Goal: Task Accomplishment & Management: Manage account settings

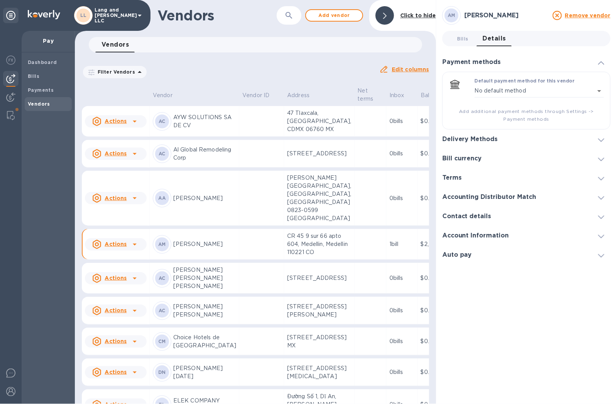
click at [489, 135] on div "Delivery Methods" at bounding box center [526, 139] width 168 height 19
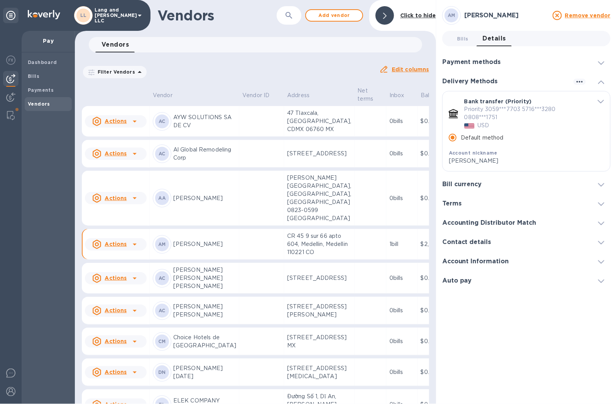
click at [318, 68] on div "Filter Vendors Auto pay: All" at bounding box center [227, 72] width 291 height 15
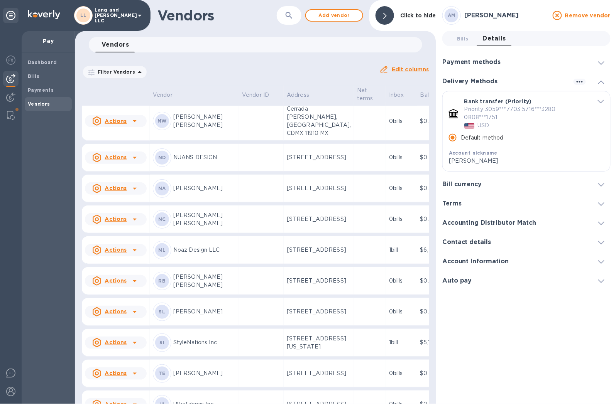
scroll to position [1422, 0]
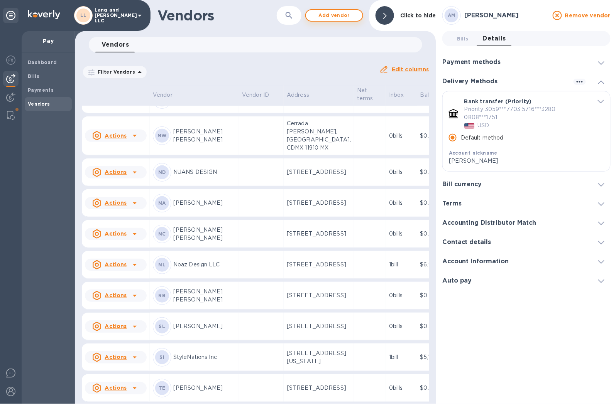
click at [338, 17] on span "Add vendor" at bounding box center [334, 15] width 44 height 9
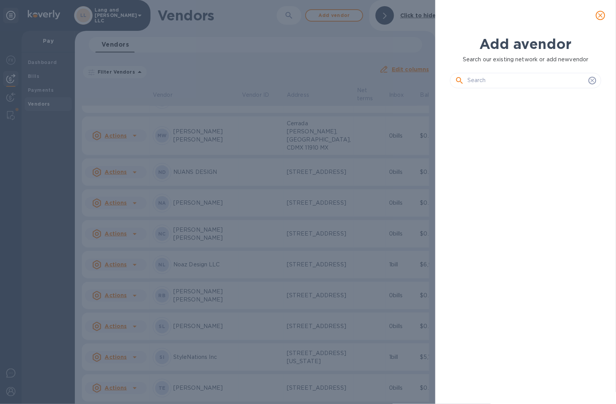
scroll to position [283, 155]
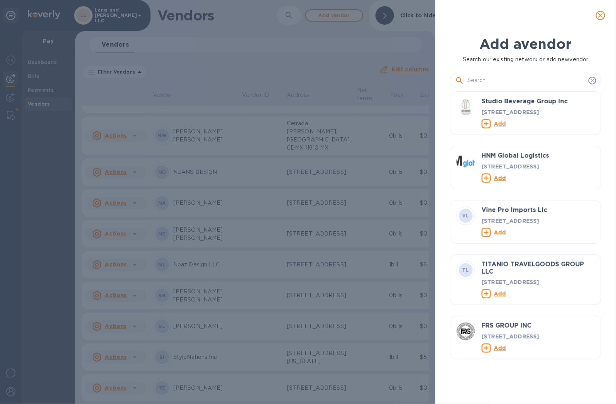
click at [480, 79] on input "text" at bounding box center [526, 81] width 118 height 12
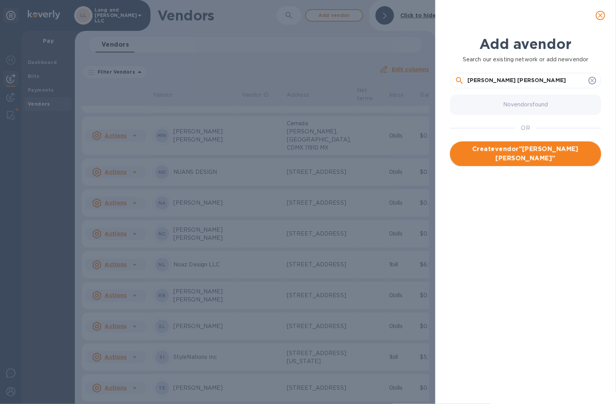
type input "[PERSON_NAME] [PERSON_NAME]"
click at [499, 161] on span "Create vendor " [PERSON_NAME] [PERSON_NAME] "" at bounding box center [525, 154] width 139 height 19
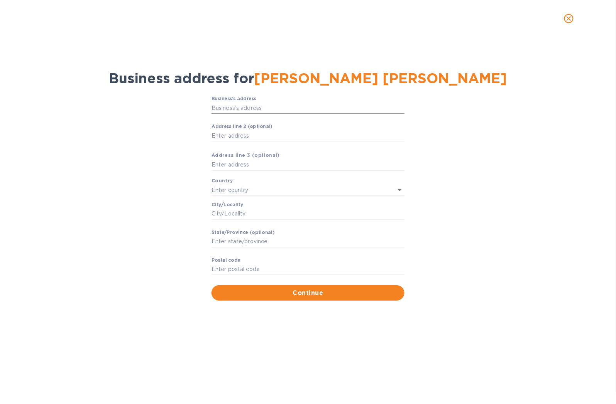
click at [270, 105] on input "Business’s аddress" at bounding box center [307, 108] width 193 height 12
type input "95a-[GEOGRAPHIC_DATA]"
type input "[GEOGRAPHIC_DATA]"
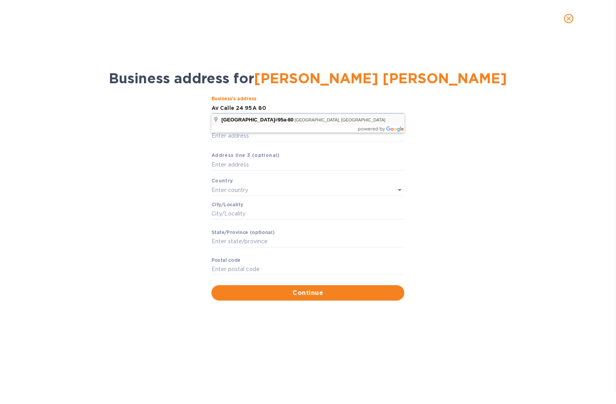
type input "110931"
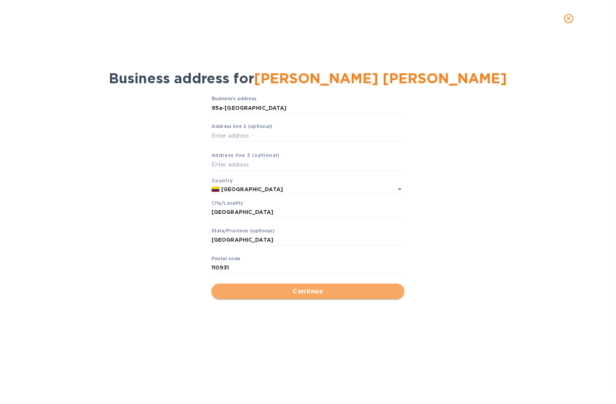
click at [317, 291] on span "Continue" at bounding box center [308, 291] width 181 height 9
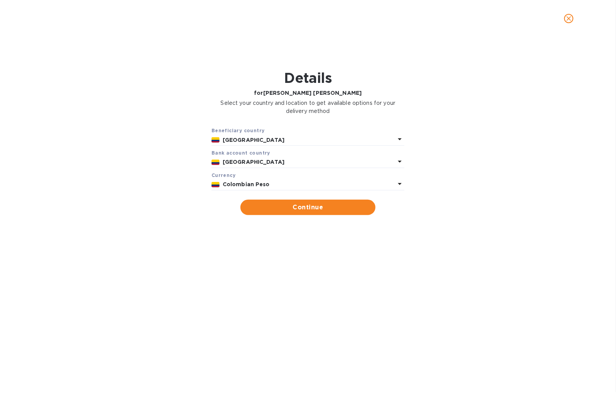
click at [268, 189] on p "Colombian Peso" at bounding box center [309, 185] width 172 height 8
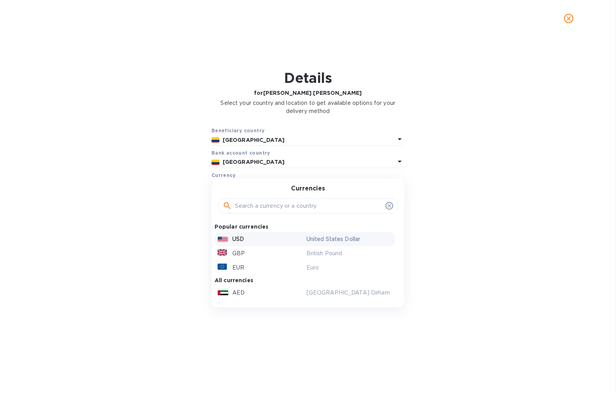
click at [247, 239] on div "USD" at bounding box center [260, 239] width 89 height 11
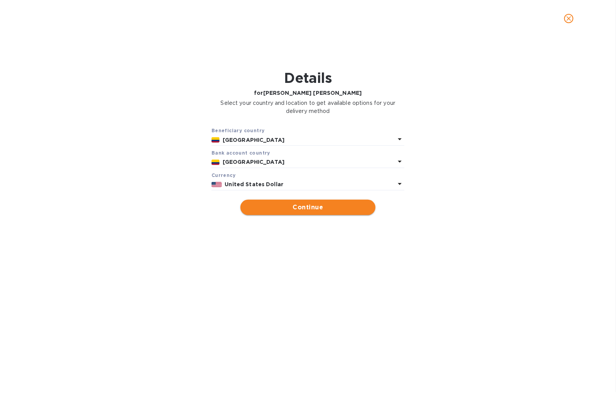
click at [314, 209] on span "Continue" at bounding box center [308, 207] width 123 height 9
type input "[PERSON_NAME] [PERSON_NAME]"
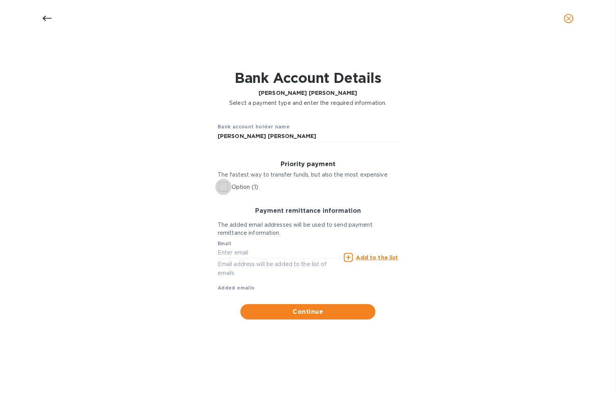
click at [217, 190] on input "Option (1)" at bounding box center [223, 187] width 16 height 16
checkbox input "true"
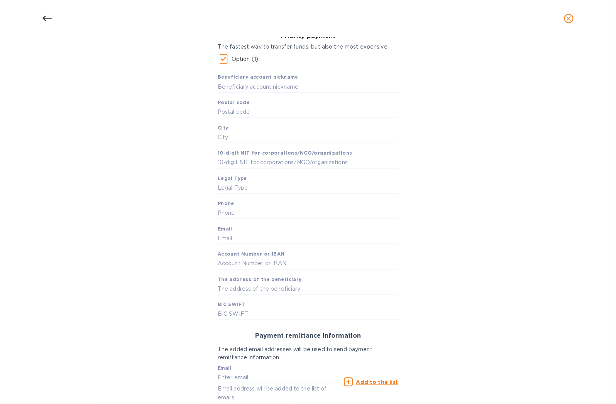
scroll to position [128, 0]
click at [230, 89] on input "text" at bounding box center [308, 87] width 181 height 12
click at [272, 83] on input "[PERSON_NAME]" at bounding box center [308, 87] width 181 height 12
type input "[PERSON_NAME] [PERSON_NAME]"
click at [250, 114] on input "text" at bounding box center [308, 112] width 181 height 12
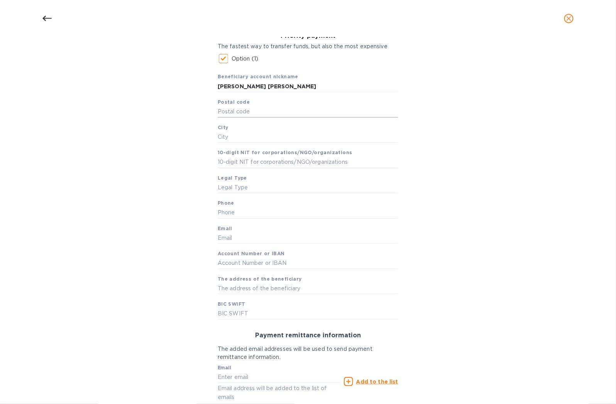
scroll to position [0, 0]
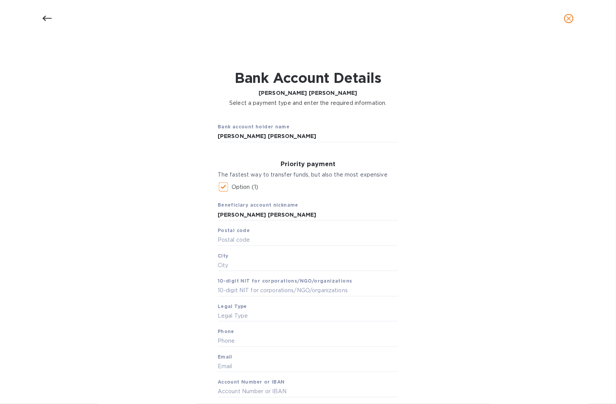
click at [50, 21] on icon at bounding box center [46, 18] width 9 height 9
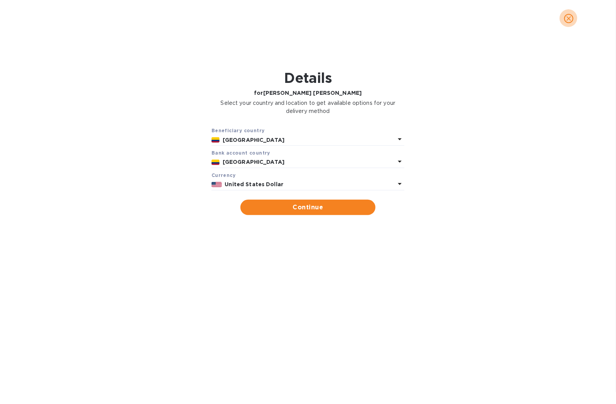
click at [571, 19] on icon "close" at bounding box center [569, 19] width 8 height 8
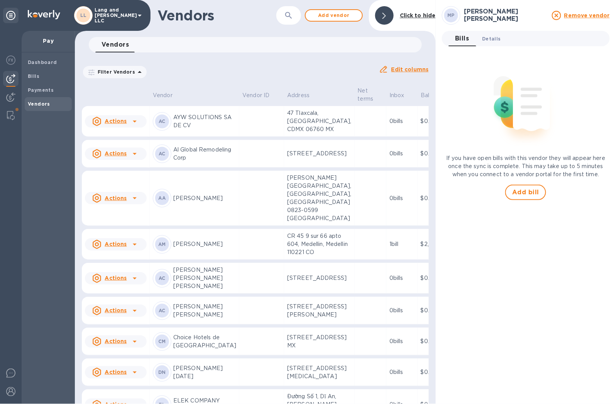
click at [491, 40] on span "Details 0" at bounding box center [491, 39] width 19 height 8
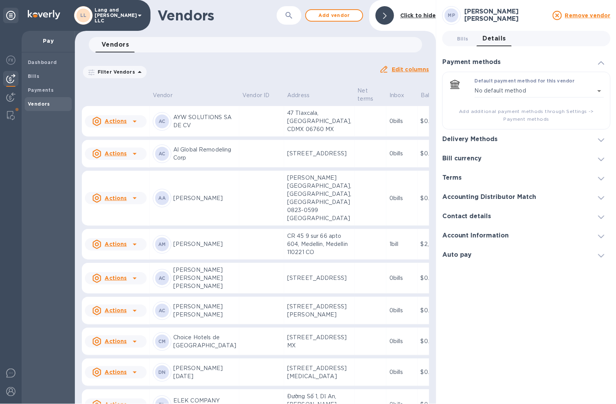
click at [475, 137] on h3 "Delivery Methods" at bounding box center [470, 139] width 56 height 7
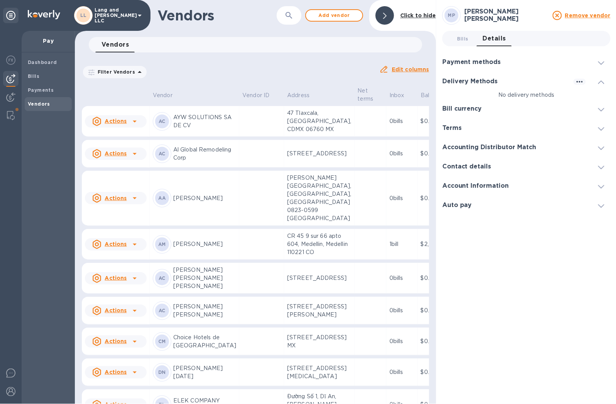
click at [470, 166] on h3 "Contact details" at bounding box center [466, 166] width 49 height 7
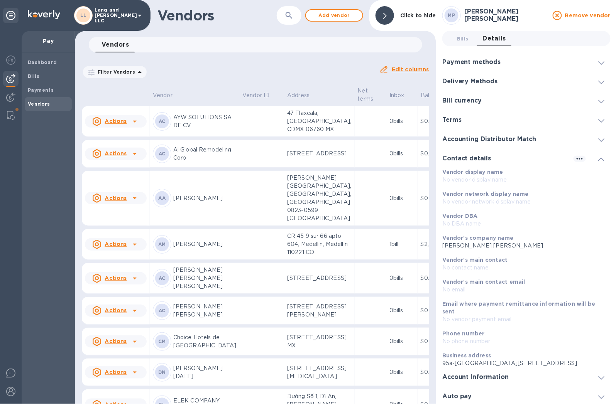
click at [470, 138] on h3 "Accounting Distributor Match" at bounding box center [489, 139] width 94 height 7
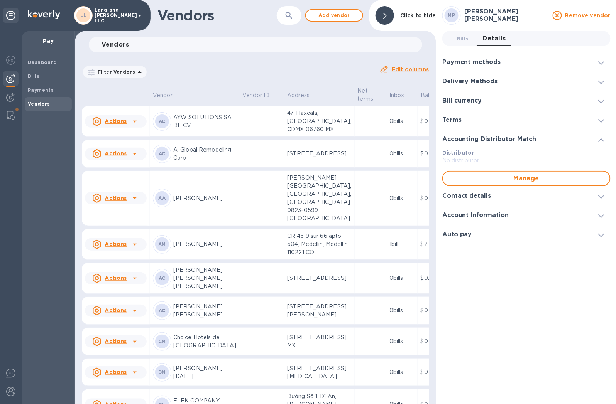
click at [490, 202] on div "Contact details" at bounding box center [526, 195] width 168 height 19
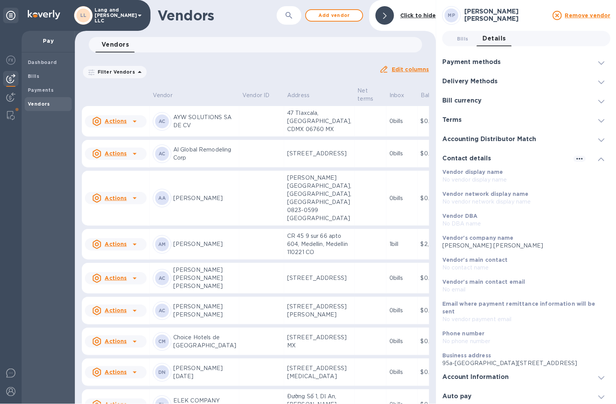
drag, startPoint x: 556, startPoint y: 355, endPoint x: 573, endPoint y: 357, distance: 17.0
click at [573, 360] on p "95a-[GEOGRAPHIC_DATA][STREET_ADDRESS]" at bounding box center [523, 364] width 162 height 8
copy p "110931"
click at [467, 36] on span "Bills 0" at bounding box center [463, 39] width 12 height 8
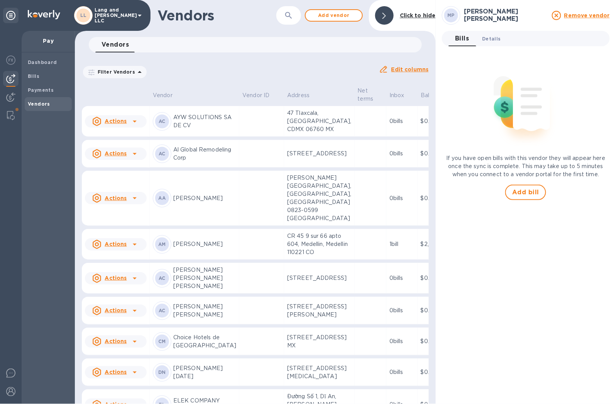
click at [489, 35] on span "Details 0" at bounding box center [491, 39] width 19 height 8
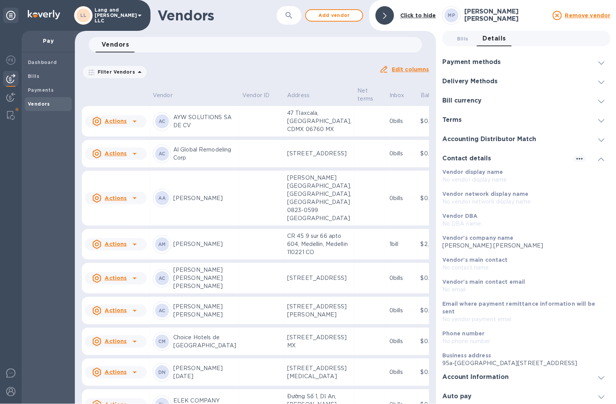
click at [489, 80] on h3 "Delivery Methods" at bounding box center [470, 81] width 56 height 7
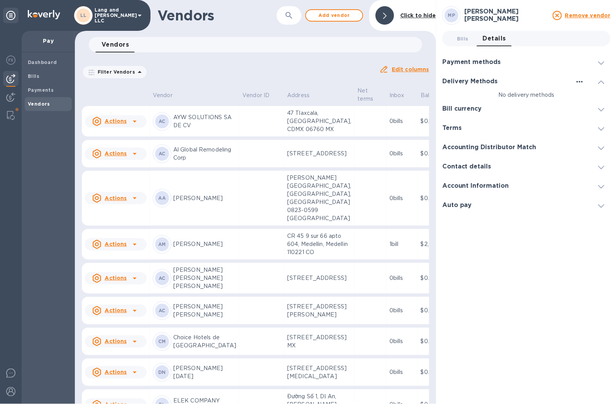
click at [580, 82] on icon "button" at bounding box center [579, 81] width 9 height 9
click at [588, 96] on p "Add new" at bounding box center [588, 98] width 25 height 8
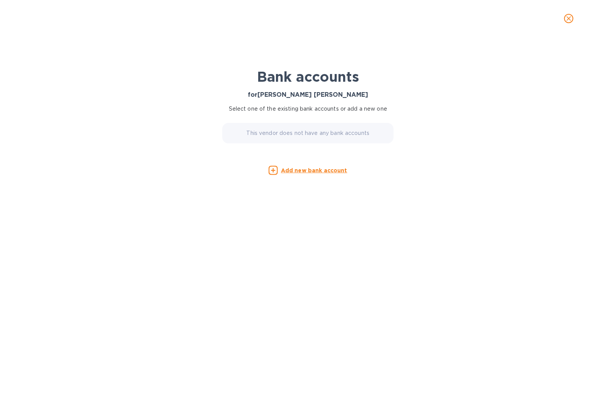
click at [302, 171] on u "Add new bank account" at bounding box center [314, 170] width 66 height 6
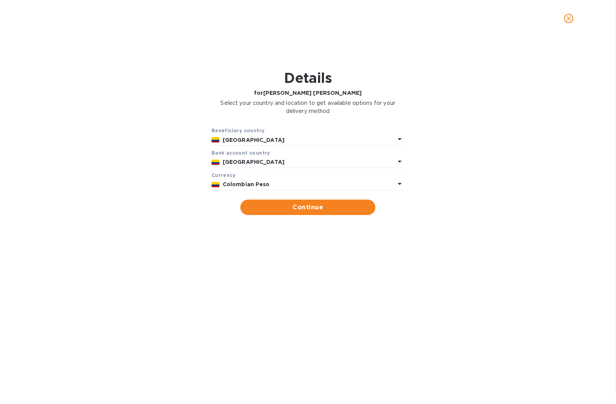
click at [284, 183] on p "Colombian Peso" at bounding box center [309, 185] width 172 height 8
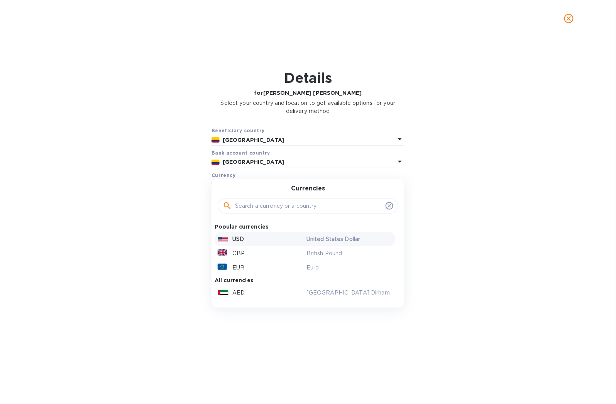
click at [233, 241] on p "USD" at bounding box center [238, 239] width 12 height 8
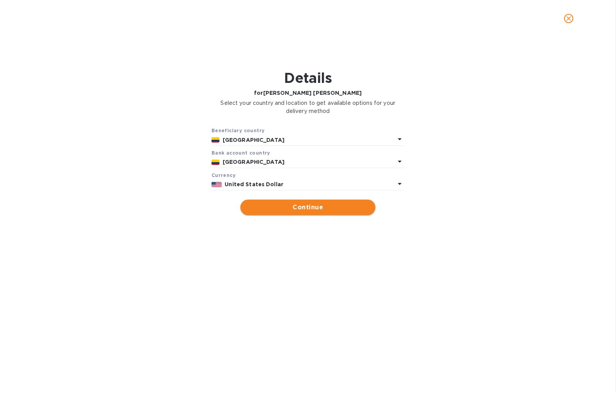
click at [319, 210] on span "Continue" at bounding box center [308, 207] width 123 height 9
type input "[PERSON_NAME] [PERSON_NAME]"
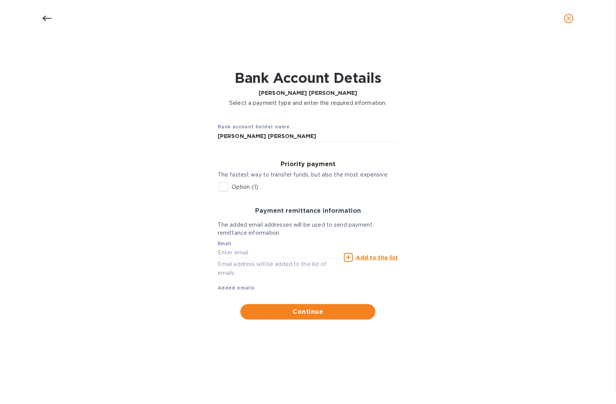
click at [224, 188] on input "Option (1)" at bounding box center [223, 187] width 16 height 16
checkbox input "true"
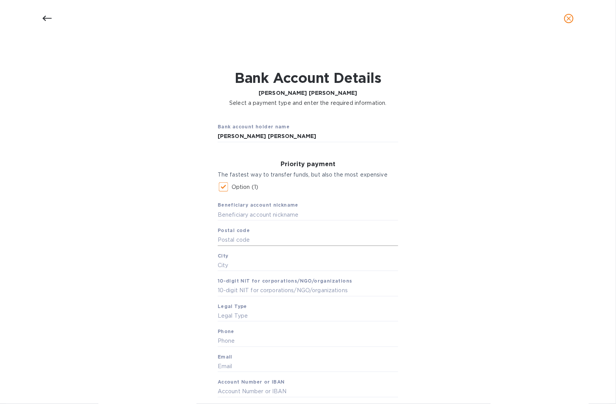
click at [246, 236] on input "text" at bounding box center [308, 241] width 181 height 12
paste input "110931"
type input "110931"
click at [249, 210] on input "text" at bounding box center [308, 215] width 181 height 12
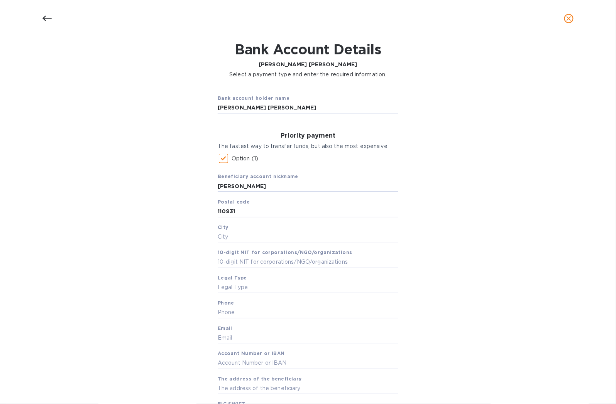
scroll to position [43, 0]
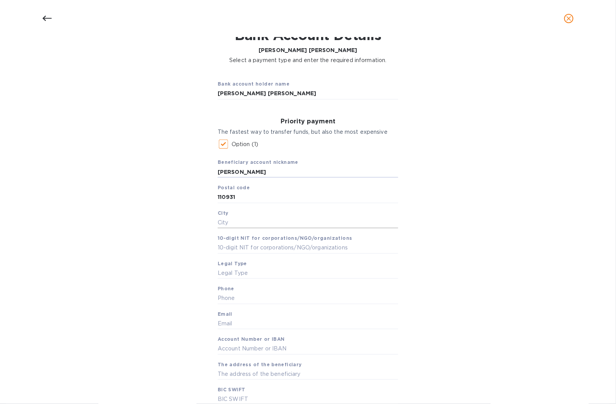
type input "[PERSON_NAME]"
drag, startPoint x: 223, startPoint y: 222, endPoint x: 250, endPoint y: 226, distance: 27.7
click at [223, 222] on input "text" at bounding box center [308, 223] width 181 height 12
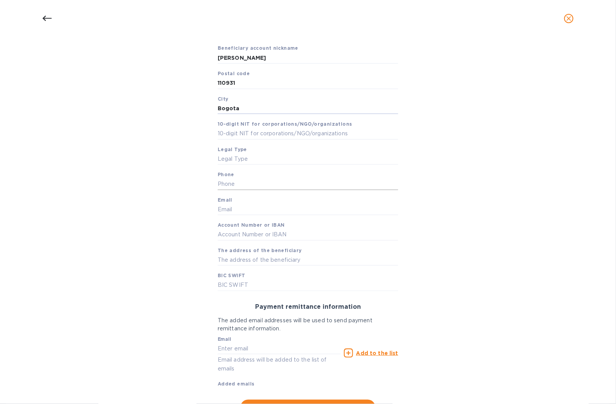
scroll to position [171, 0]
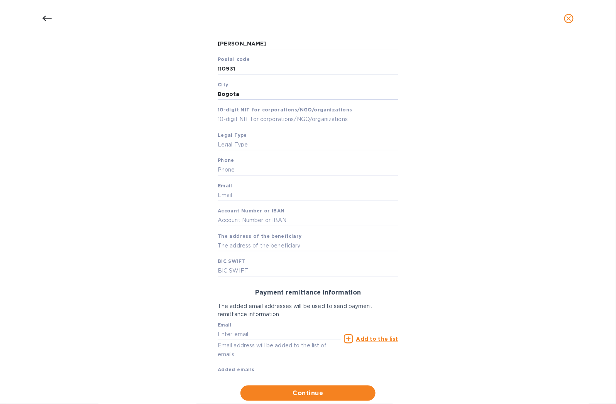
type input "Bogota"
click at [258, 122] on input "text" at bounding box center [308, 120] width 181 height 12
paste input "901689185 1"
drag, startPoint x: 249, startPoint y: 118, endPoint x: 227, endPoint y: 121, distance: 22.9
click at [227, 119] on input "9016891851" at bounding box center [308, 120] width 181 height 12
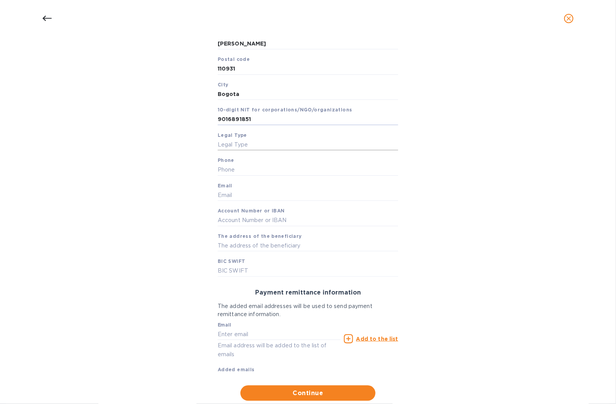
type input "9016891851"
click at [230, 145] on input "text" at bounding box center [308, 145] width 181 height 12
click at [236, 148] on input "W9" at bounding box center [308, 145] width 181 height 12
type input "W8"
click at [265, 174] on input "text" at bounding box center [308, 170] width 181 height 12
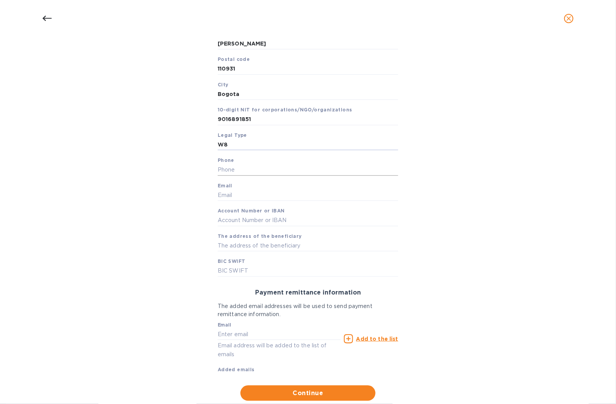
click at [265, 174] on input "text" at bounding box center [308, 170] width 181 height 12
click at [236, 171] on input "text" at bounding box center [308, 170] width 181 height 12
type input "3195125347"
drag, startPoint x: 480, startPoint y: 191, endPoint x: 306, endPoint y: 240, distance: 181.0
click at [480, 192] on div "Bank account holder name [PERSON_NAME] [PERSON_NAME] Priority payment The faste…" at bounding box center [308, 173] width 596 height 465
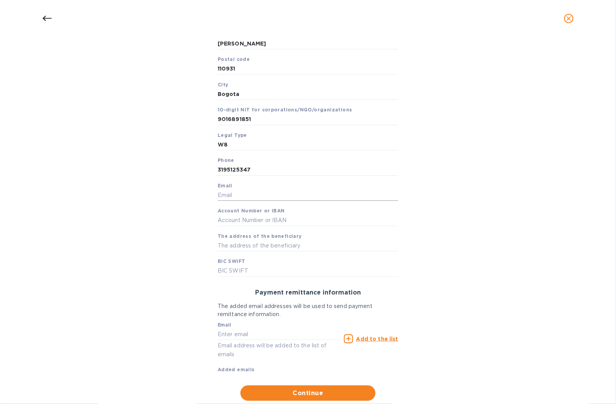
click at [248, 195] on input "text" at bounding box center [308, 196] width 181 height 12
type input "[EMAIL_ADDRESS][DOMAIN_NAME]"
click at [318, 226] on input "text" at bounding box center [308, 221] width 181 height 12
click at [251, 225] on input "text" at bounding box center [308, 221] width 181 height 12
type input "91224627390"
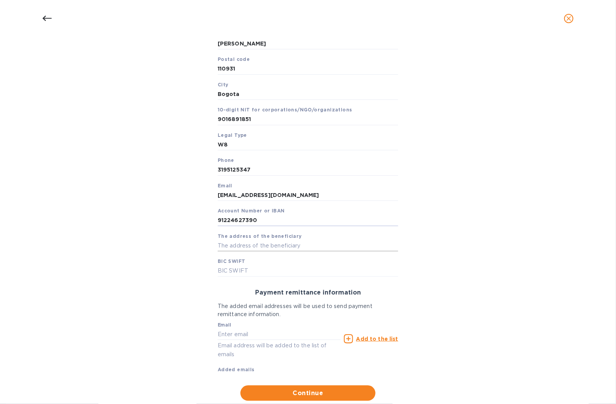
click at [284, 251] on input "text" at bounding box center [308, 246] width 181 height 12
click at [285, 246] on input "text" at bounding box center [308, 246] width 181 height 12
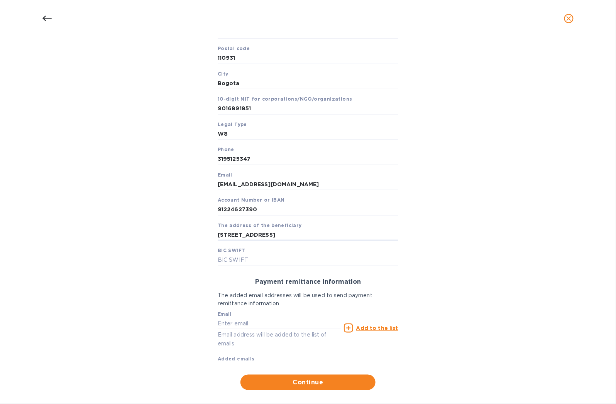
scroll to position [192, 0]
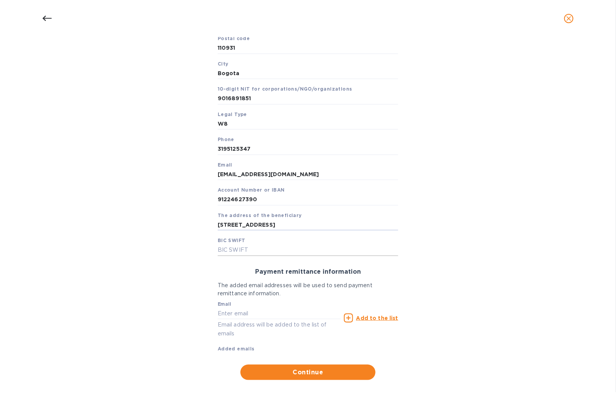
type input "[STREET_ADDRESS]"
click at [256, 253] on input "text" at bounding box center [308, 251] width 181 height 12
click at [96, 178] on div "Bank account holder name [PERSON_NAME] [PERSON_NAME] Priority payment The faste…" at bounding box center [308, 152] width 596 height 465
click at [142, 104] on div "Bank account holder name [PERSON_NAME] [PERSON_NAME] Priority payment The faste…" at bounding box center [308, 152] width 596 height 465
click at [142, 75] on div "Bank account holder name [PERSON_NAME] [PERSON_NAME] Priority payment The faste…" at bounding box center [308, 152] width 596 height 465
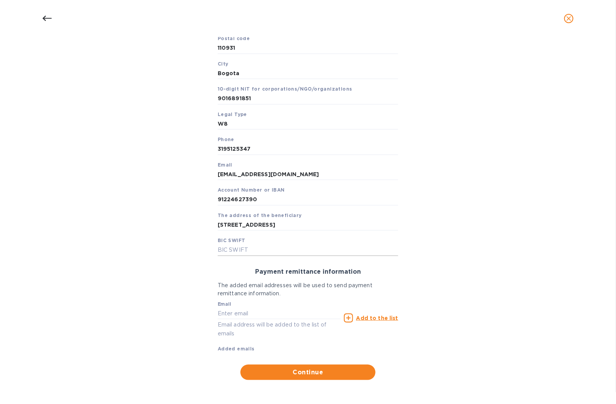
click at [238, 253] on input "text" at bounding box center [308, 251] width 181 height 12
click at [249, 253] on input "text" at bounding box center [308, 251] width 181 height 12
type input "[SWIFT_CODE]"
click at [283, 314] on input "text" at bounding box center [279, 314] width 123 height 12
type input "[EMAIL_ADDRESS][DOMAIN_NAME]"
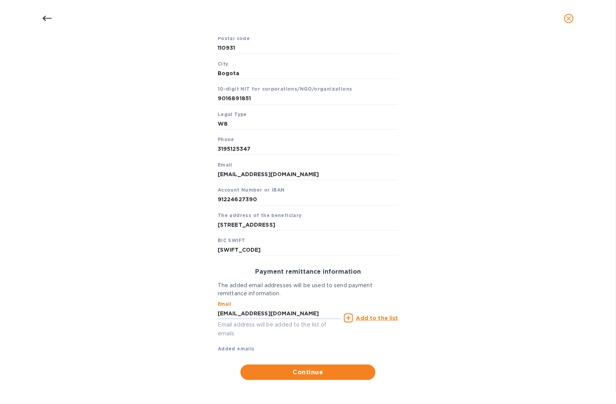
click at [360, 319] on u "Add to the list" at bounding box center [377, 318] width 42 height 6
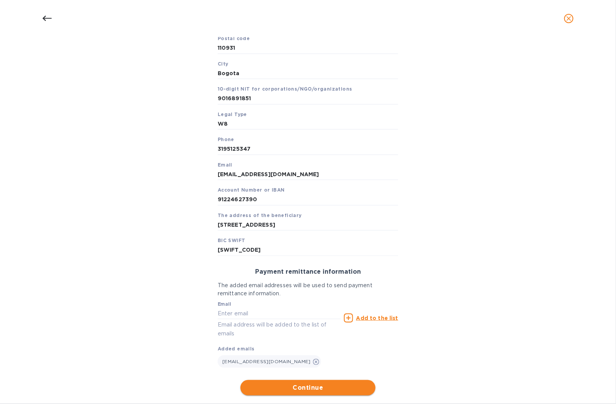
click at [328, 391] on span "Continue" at bounding box center [308, 388] width 123 height 9
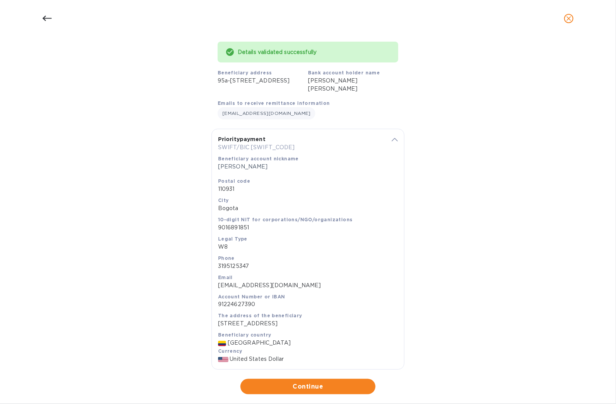
scroll to position [80, 0]
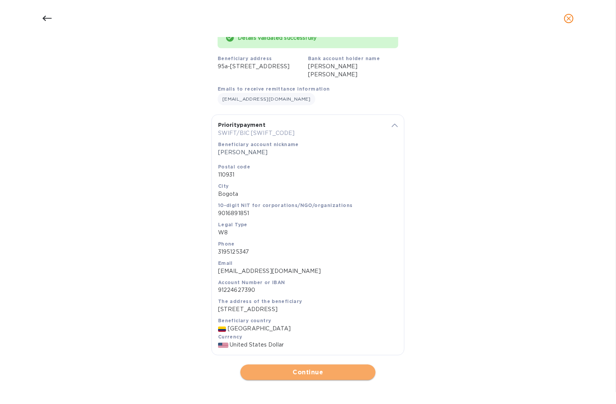
click at [353, 373] on span "Continue" at bounding box center [308, 372] width 123 height 9
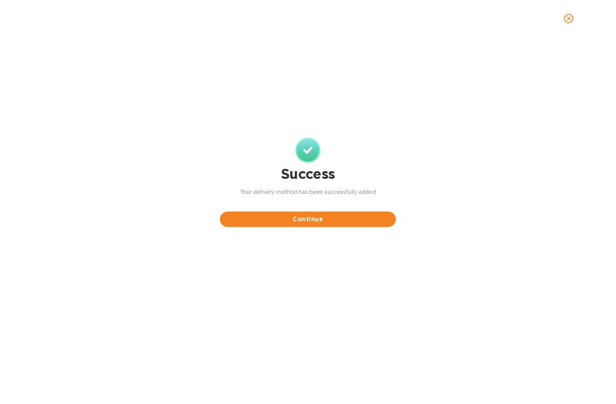
scroll to position [0, 0]
click at [307, 215] on span "Continue" at bounding box center [308, 219] width 164 height 9
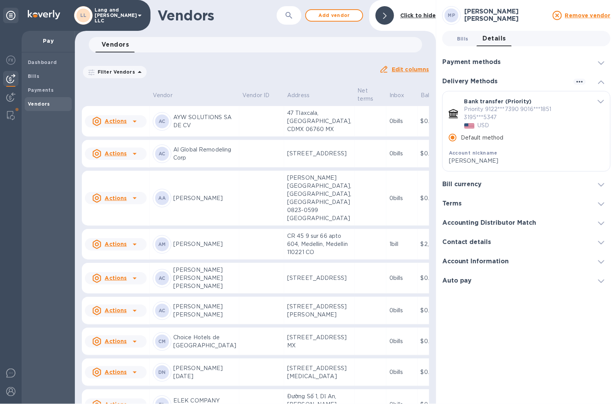
click at [454, 47] on div "Bills 0 Details 0 Payment methods Default payment method for this vendor No def…" at bounding box center [526, 161] width 168 height 260
click at [461, 36] on span "Bills 0" at bounding box center [463, 39] width 12 height 8
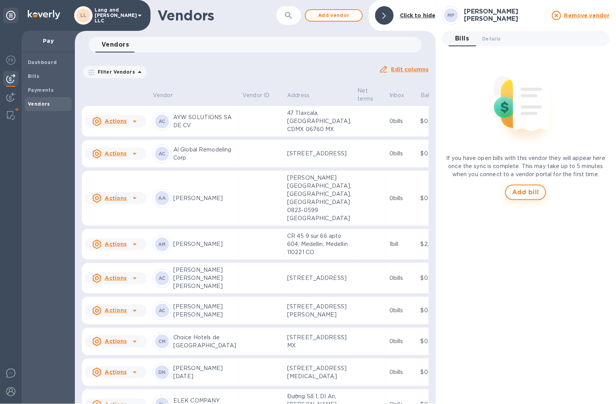
click at [517, 189] on span "Add bill" at bounding box center [525, 192] width 27 height 9
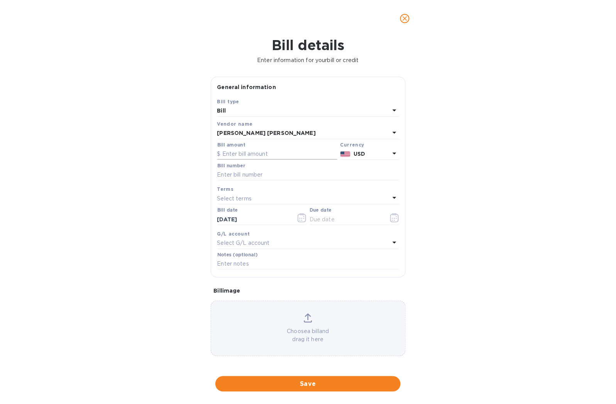
click at [244, 153] on input "text" at bounding box center [277, 155] width 120 height 12
type input "1,788"
click at [497, 148] on div "Bill details Enter information for your bill or credit General information Save…" at bounding box center [308, 220] width 616 height 367
click at [465, 192] on div "Bill details Enter information for your bill or credit General information Save…" at bounding box center [308, 220] width 616 height 367
click at [281, 176] on input "text" at bounding box center [308, 175] width 182 height 12
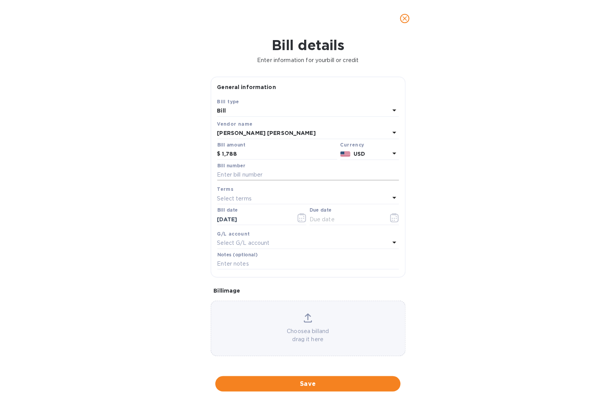
click at [240, 178] on input "text" at bounding box center [308, 175] width 182 height 12
type input "4"
type input "4478"
click at [392, 220] on icon "button" at bounding box center [394, 217] width 9 height 9
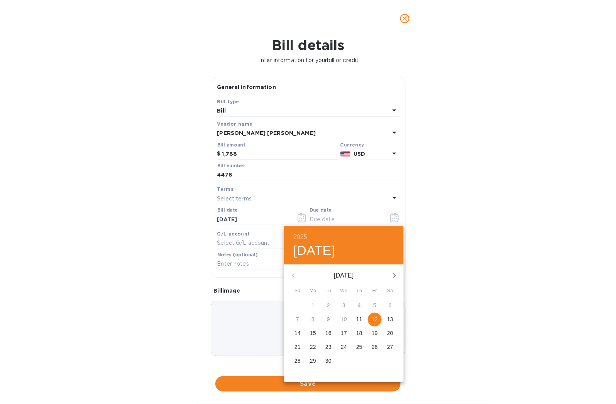
click at [373, 321] on p "12" at bounding box center [375, 320] width 6 height 8
type input "[DATE]"
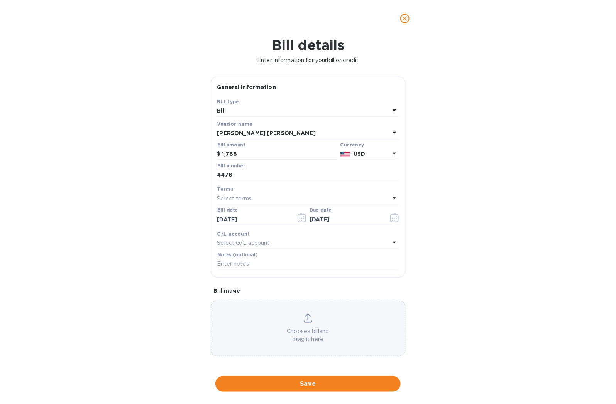
click at [250, 247] on p "Select G/L account" at bounding box center [243, 243] width 52 height 8
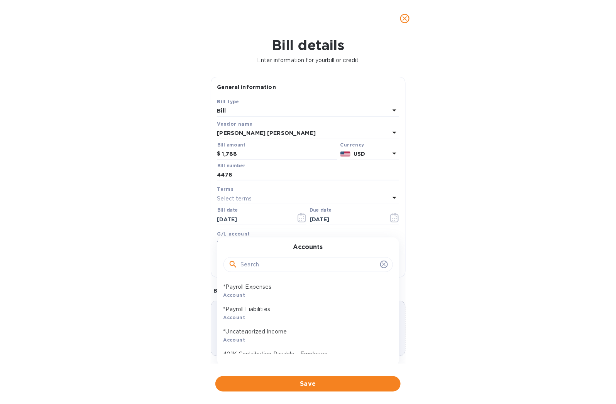
click at [342, 264] on input "text" at bounding box center [309, 265] width 136 height 12
type input "l"
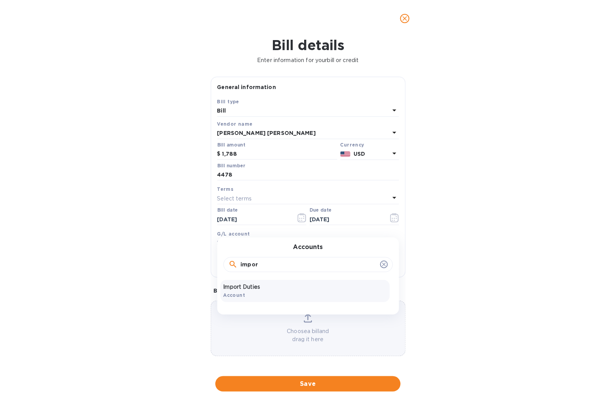
type input "impor"
click at [291, 294] on div "Import Duties Account" at bounding box center [304, 291] width 169 height 22
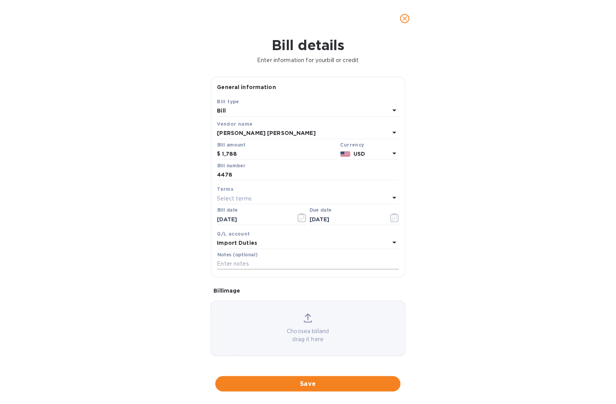
click at [268, 270] on input "text" at bounding box center [308, 265] width 182 height 12
type input "Duties RCR"
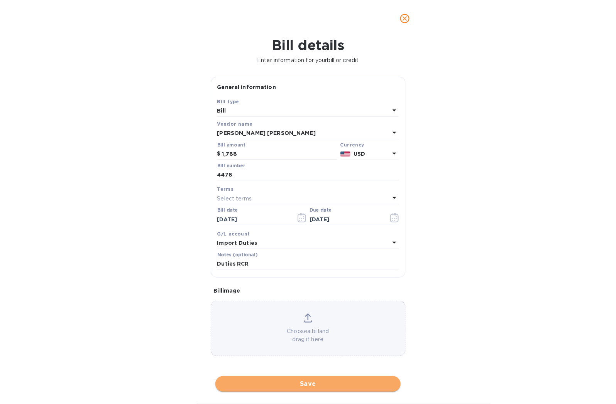
click at [329, 387] on span "Save" at bounding box center [307, 384] width 173 height 9
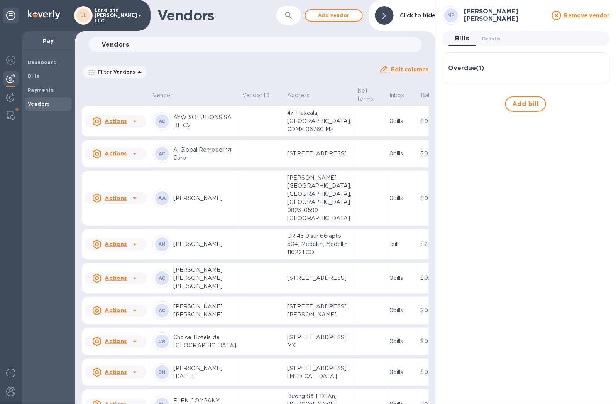
drag, startPoint x: 380, startPoint y: 16, endPoint x: 396, endPoint y: 41, distance: 30.0
click at [380, 16] on div at bounding box center [384, 15] width 19 height 19
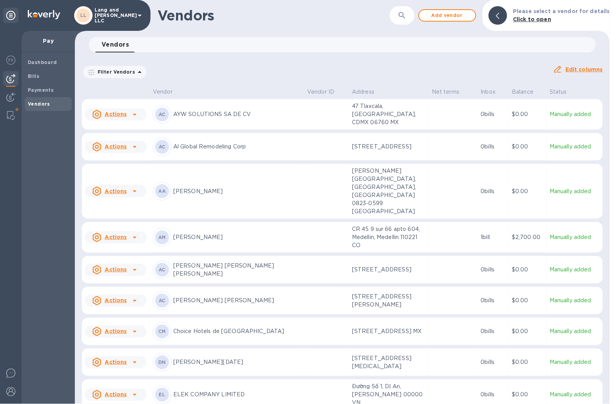
click at [276, 59] on div "Filter Vendors Auto pay: All Edit columns" at bounding box center [342, 69] width 527 height 27
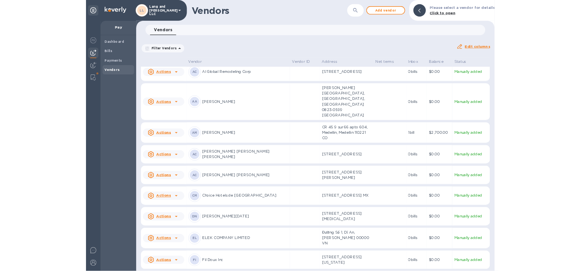
scroll to position [43, 0]
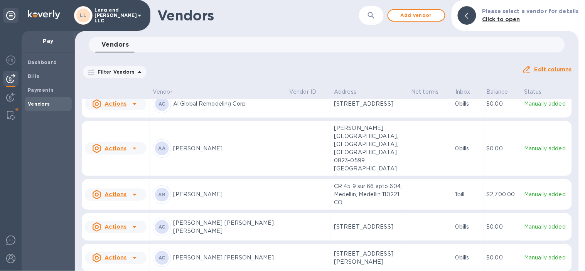
drag, startPoint x: 358, startPoint y: 61, endPoint x: 308, endPoint y: 65, distance: 50.7
click at [358, 62] on div "Filter Vendors Auto pay: All" at bounding box center [299, 72] width 441 height 21
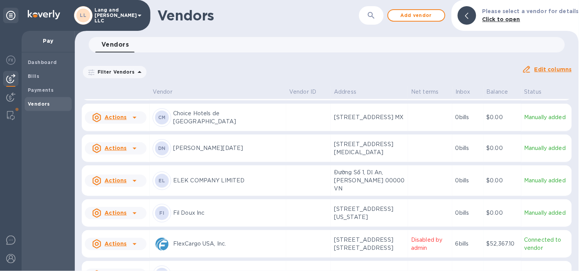
scroll to position [257, 0]
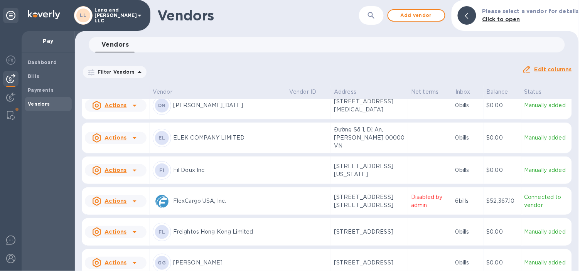
click at [244, 228] on p "Freightos Hong Kong Limited" at bounding box center [228, 232] width 110 height 8
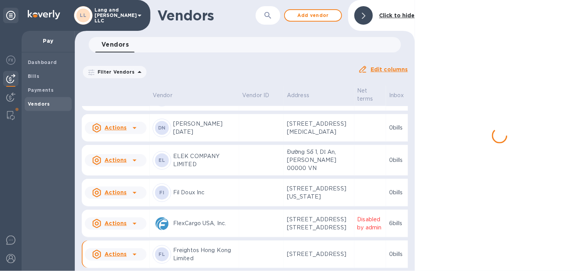
scroll to position [315, 0]
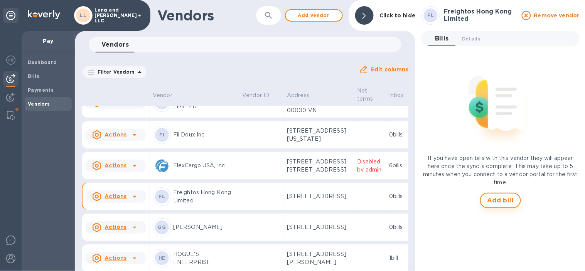
click at [500, 196] on button "Add bill" at bounding box center [500, 200] width 41 height 15
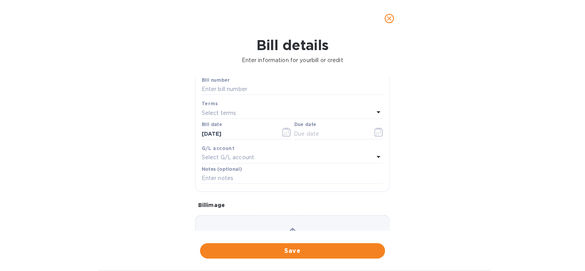
scroll to position [128, 0]
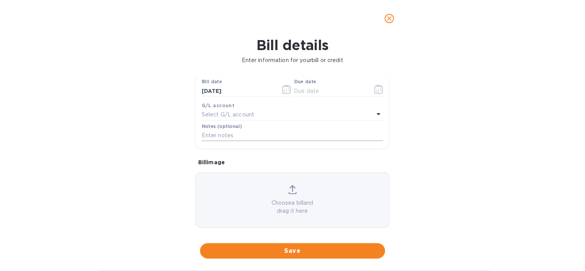
click at [243, 137] on input "text" at bounding box center [293, 136] width 182 height 12
type input "M"
type input "4474 MAYA MUR - MAYA RESIDENCE - ORO"
click at [245, 116] on p "Select G/L account" at bounding box center [228, 115] width 52 height 8
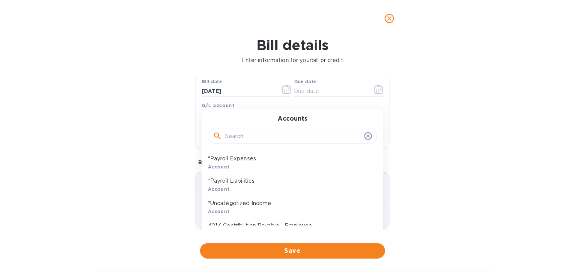
click at [244, 135] on input "text" at bounding box center [293, 137] width 136 height 12
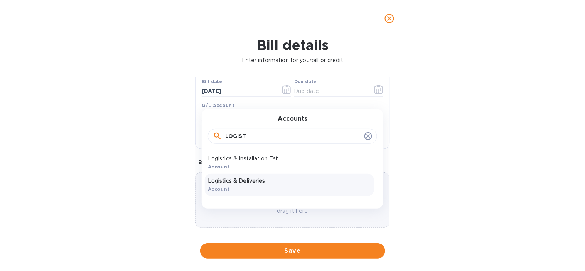
type input "LOGIST"
click at [249, 180] on p "Logistics & Deliveries" at bounding box center [289, 181] width 163 height 8
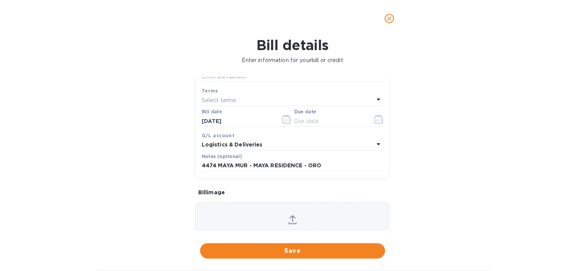
scroll to position [86, 0]
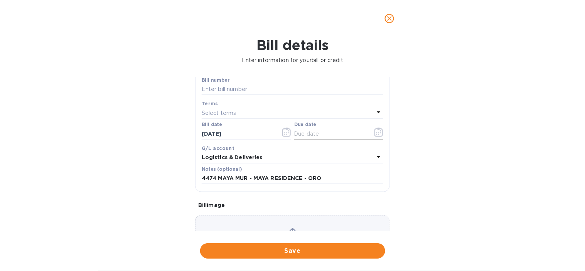
click at [375, 128] on icon "button" at bounding box center [379, 132] width 9 height 9
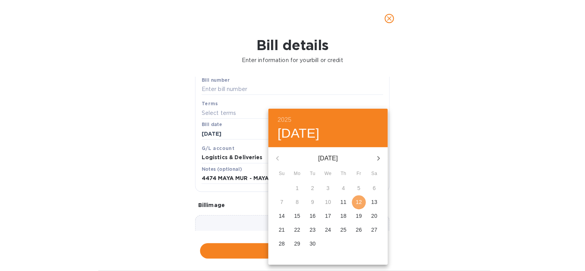
click at [355, 201] on span "12" at bounding box center [359, 202] width 14 height 8
type input "[DATE]"
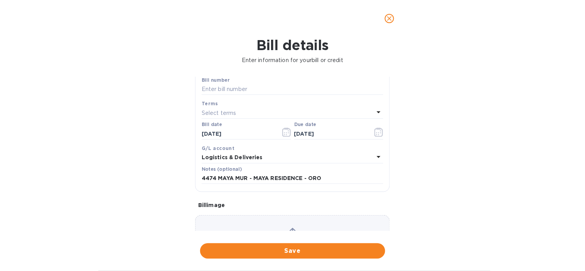
scroll to position [43, 0]
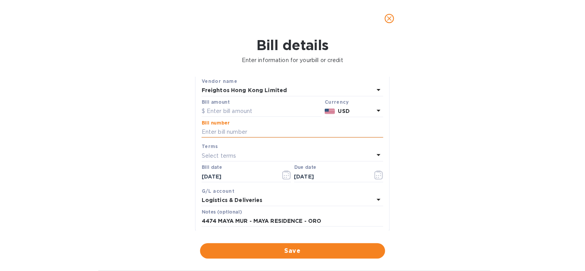
click at [246, 134] on input "text" at bounding box center [293, 133] width 182 height 12
type input "4474"
click at [456, 128] on div "Bill details Enter information for your bill or credit General information Save…" at bounding box center [292, 154] width 585 height 234
click at [267, 110] on input "text" at bounding box center [262, 112] width 120 height 12
type input "975.26"
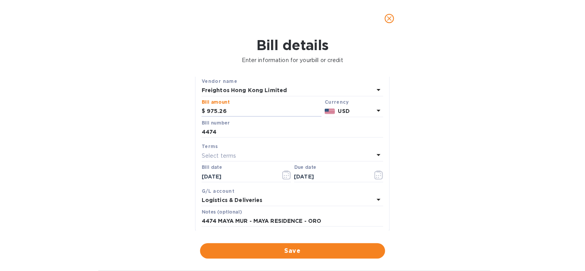
click at [511, 108] on div "Bill details Enter information for your bill or credit General information Save…" at bounding box center [292, 154] width 585 height 234
click at [295, 253] on span "Save" at bounding box center [292, 251] width 173 height 9
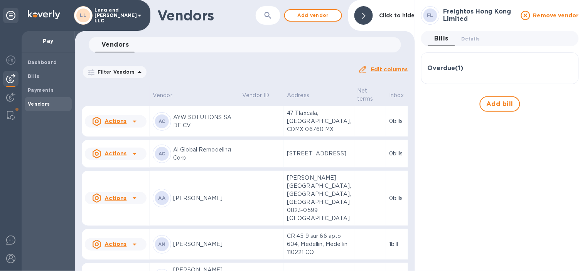
click at [286, 69] on div "Filter Vendors Auto pay: All" at bounding box center [217, 72] width 270 height 15
click at [357, 11] on div at bounding box center [364, 15] width 19 height 19
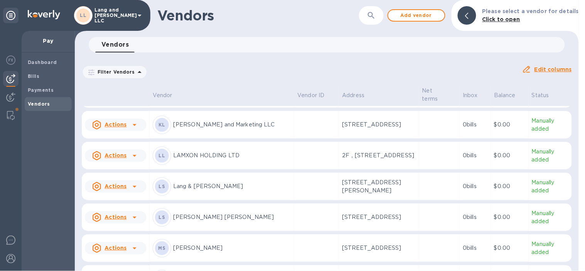
scroll to position [967, 0]
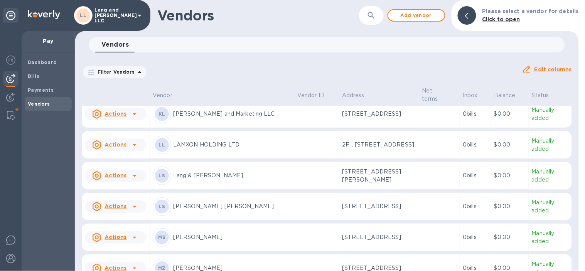
click at [200, 149] on p "LAMXON HOLDING LTD" at bounding box center [232, 145] width 118 height 8
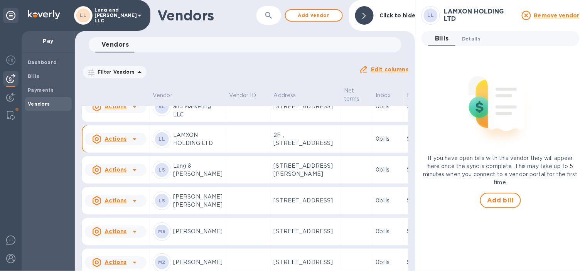
click at [471, 37] on span "Details 0" at bounding box center [471, 39] width 19 height 8
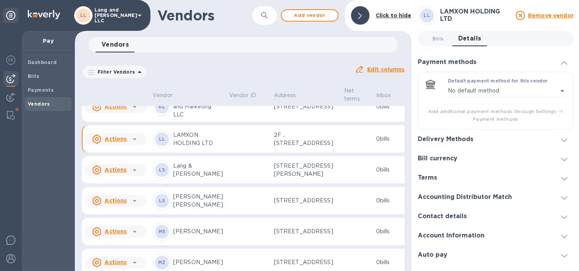
click at [477, 141] on div "Delivery Methods" at bounding box center [449, 139] width 62 height 7
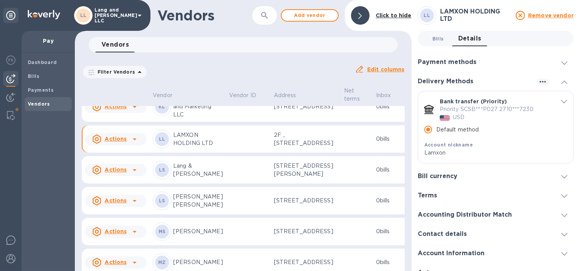
click at [438, 40] on span "Bills 0" at bounding box center [439, 39] width 12 height 8
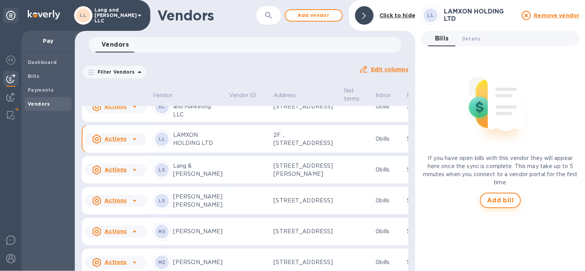
click at [505, 198] on span "Add bill" at bounding box center [500, 200] width 27 height 9
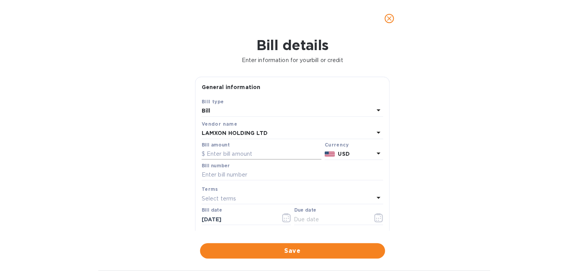
click at [242, 156] on input "text" at bounding box center [262, 155] width 120 height 12
type input "1,312.5"
click at [464, 149] on div "Bill details Enter information for your bill or credit General information Save…" at bounding box center [292, 154] width 585 height 234
click at [266, 178] on input "text" at bounding box center [293, 175] width 182 height 12
type input "4347"
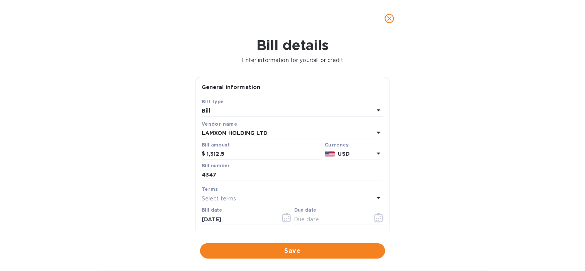
click at [434, 156] on div "Bill details Enter information for your bill or credit General information Save…" at bounding box center [292, 154] width 585 height 234
click at [311, 221] on input "text" at bounding box center [330, 220] width 73 height 12
click at [375, 220] on icon "button" at bounding box center [379, 217] width 9 height 9
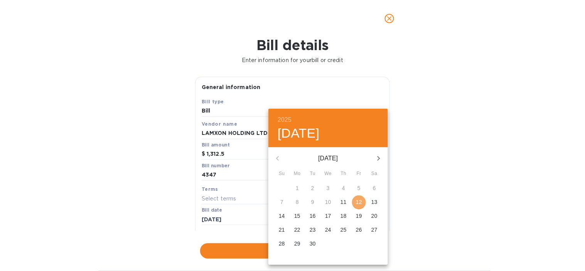
click at [360, 205] on p "12" at bounding box center [359, 202] width 6 height 8
type input "[DATE]"
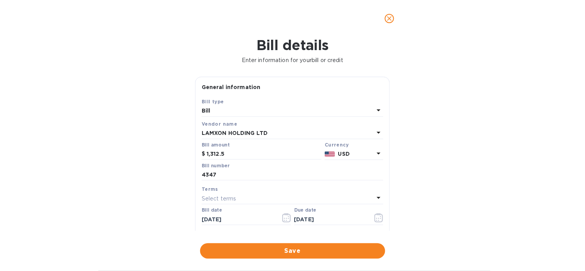
click at [439, 174] on div "2025 Fri, Sep [DATE] Mo Tu We Th Fr Sa 31 1 2 3 4 5 6 7 8 9 10 11 12 13 14 15 1…" at bounding box center [292, 135] width 585 height 271
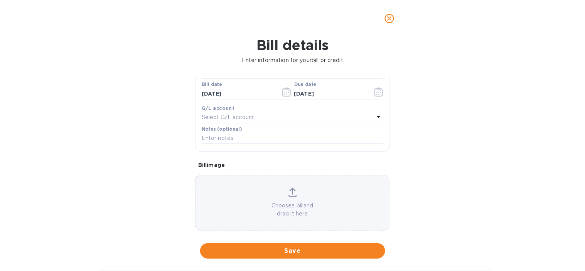
scroll to position [128, 0]
click at [256, 118] on div "Select G/L account" at bounding box center [288, 115] width 172 height 11
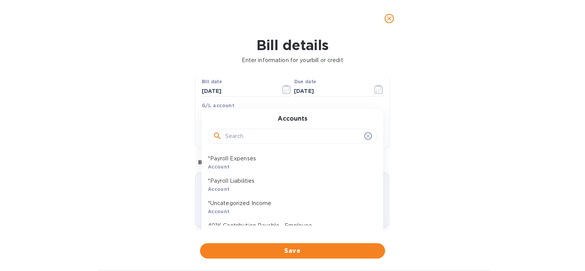
click at [256, 141] on input "text" at bounding box center [293, 137] width 136 height 12
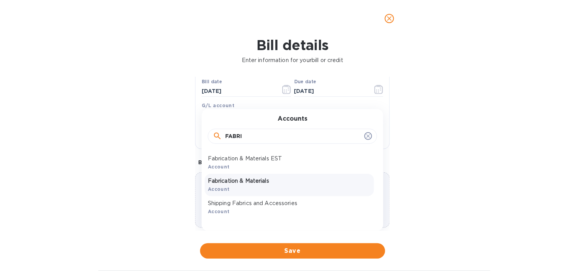
type input "FABRI"
click at [252, 179] on p "Fabrication & Materials" at bounding box center [289, 181] width 163 height 8
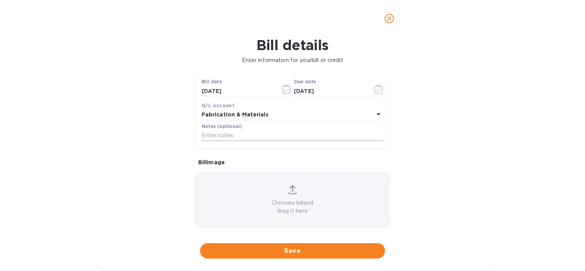
click at [228, 136] on input "text" at bounding box center [293, 136] width 182 height 12
click at [278, 139] on input "text" at bounding box center [293, 136] width 182 height 12
type input "b"
paste input "4347 HGC | LAMXON | Mirrors"
type input "Balance 4347 HGC | LAMXON | Mirrors"
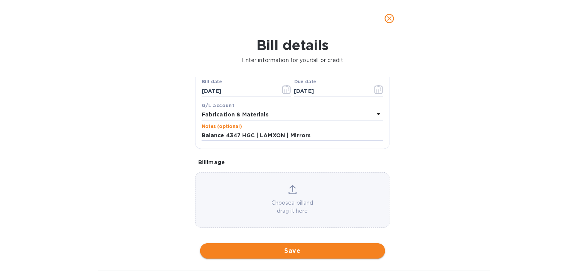
click at [284, 248] on span "Save" at bounding box center [292, 251] width 173 height 9
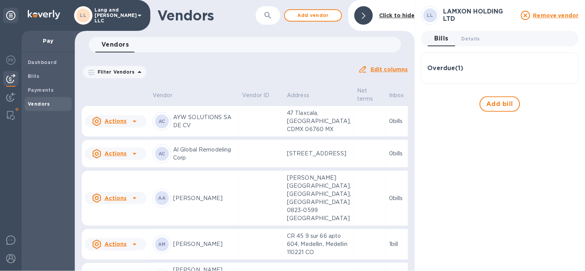
click at [366, 16] on icon at bounding box center [363, 16] width 3 height 6
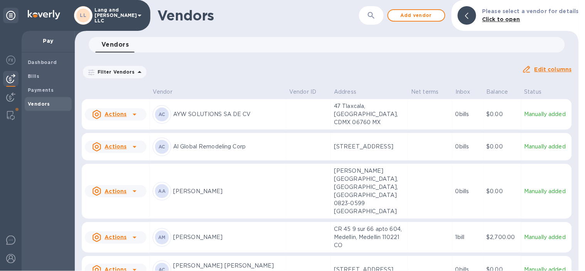
click at [269, 61] on div "Filter Vendors Auto pay: All Edit columns" at bounding box center [327, 69] width 497 height 27
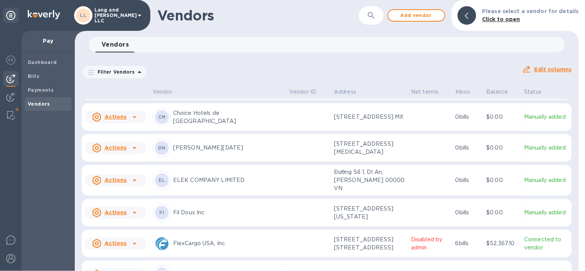
scroll to position [214, 0]
click at [434, 15] on span "Add vendor" at bounding box center [417, 15] width 44 height 9
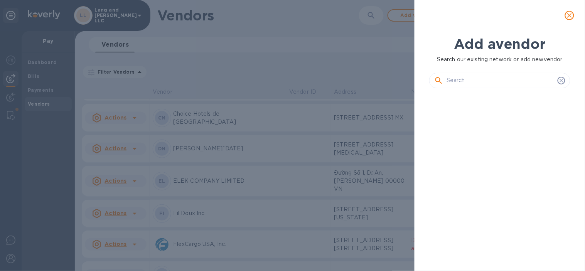
scroll to position [150, 144]
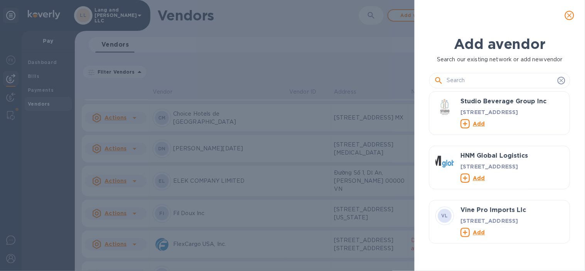
click at [493, 77] on input "text" at bounding box center [501, 81] width 108 height 12
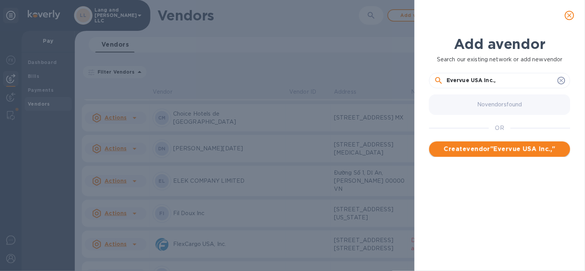
type input "Evervue USA Inc.,"
click at [487, 152] on span "Create vendor " Evervue USA Inc., "" at bounding box center [500, 149] width 129 height 9
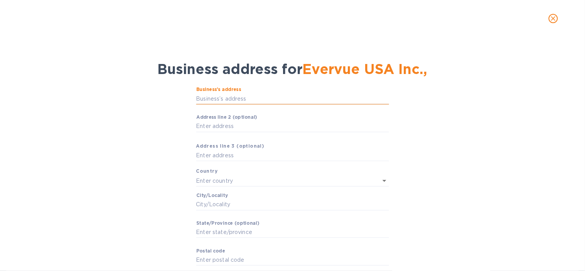
click at [225, 96] on input "Business’s аddress" at bounding box center [292, 99] width 193 height 12
paste input "[STREET_ADDRESS]"
type input "[STREET_ADDRESS]"
type input "[GEOGRAPHIC_DATA]"
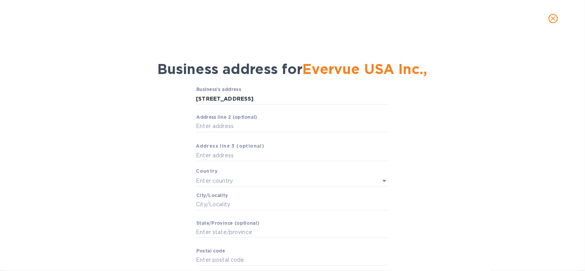
type input "CA"
type input "92660"
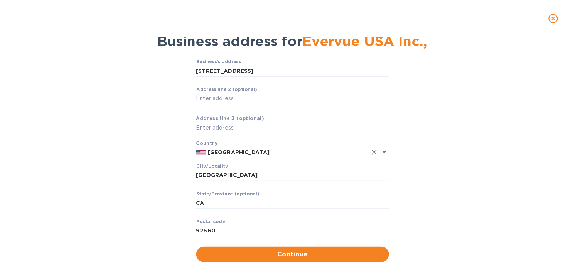
scroll to position [42, 0]
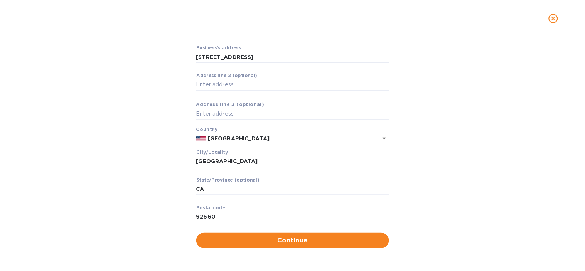
click at [256, 240] on span "Continue" at bounding box center [293, 240] width 181 height 9
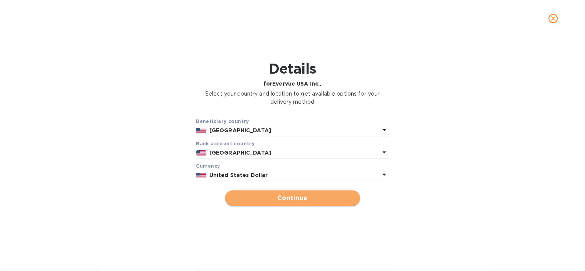
click at [269, 199] on span "Continue" at bounding box center [293, 198] width 123 height 9
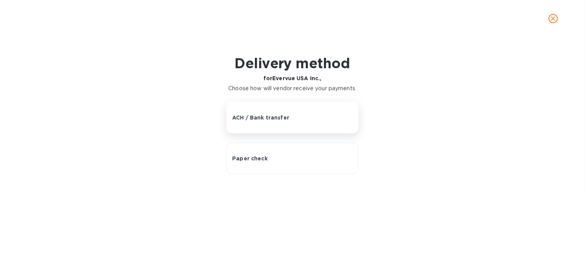
click at [296, 116] on div "ACH / Bank transfer" at bounding box center [292, 118] width 120 height 8
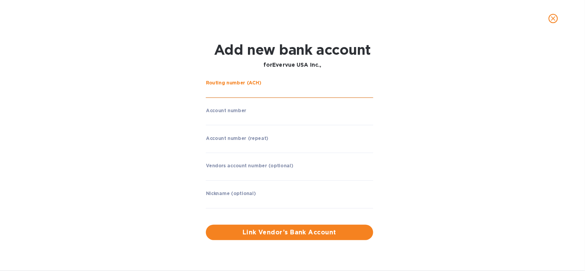
click at [252, 91] on input "string" at bounding box center [289, 92] width 167 height 12
click at [229, 95] on input "string" at bounding box center [289, 92] width 167 height 12
paste input "063100277"
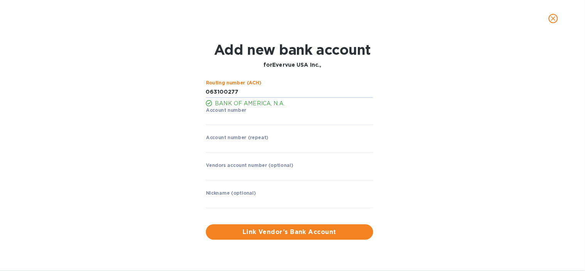
type input "063100277"
click at [449, 121] on div "Routing number (ACH) BANK OF AMERICA, N.A. Account number ​ Account number (rep…" at bounding box center [292, 160] width 377 height 169
click at [229, 119] on input "string" at bounding box center [289, 120] width 167 height 12
paste input "898059428816"
type input "898059428816"
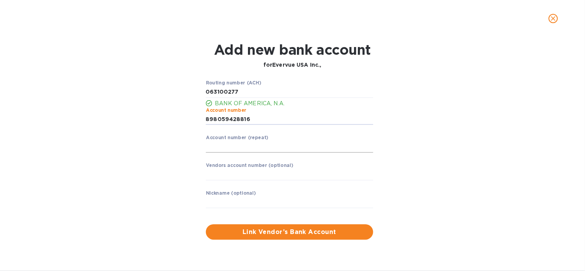
click at [232, 147] on input "string" at bounding box center [289, 147] width 167 height 12
paste input "898059428816"
type input "898059428816"
click at [235, 203] on input "text" at bounding box center [289, 203] width 167 height 12
click at [260, 201] on input "text" at bounding box center [289, 203] width 167 height 12
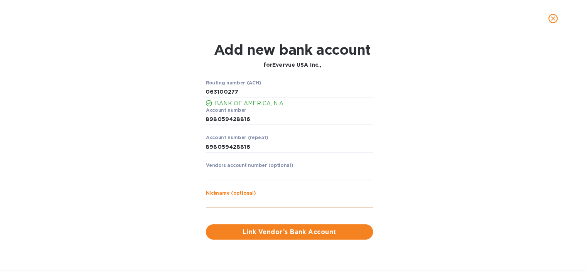
paste input "Evervue USA Inc.,"
type input "Evervue USA Inc.,"
click at [284, 228] on span "Link Vendor’s Bank Account" at bounding box center [289, 232] width 155 height 9
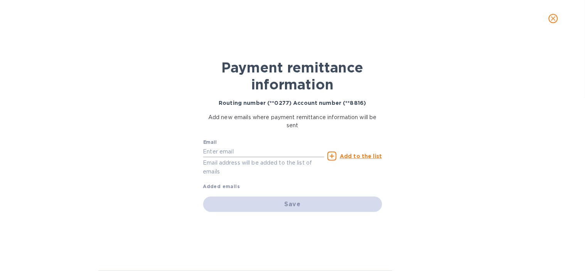
click at [264, 155] on input "text" at bounding box center [264, 152] width 122 height 12
type input "[EMAIL_ADDRESS][DOMAIN_NAME]"
click at [348, 157] on u "Add to the list" at bounding box center [361, 156] width 42 height 6
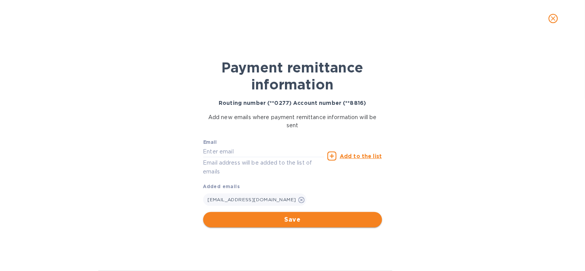
drag, startPoint x: 337, startPoint y: 220, endPoint x: 342, endPoint y: 221, distance: 4.8
click at [339, 221] on span "Save" at bounding box center [293, 219] width 167 height 9
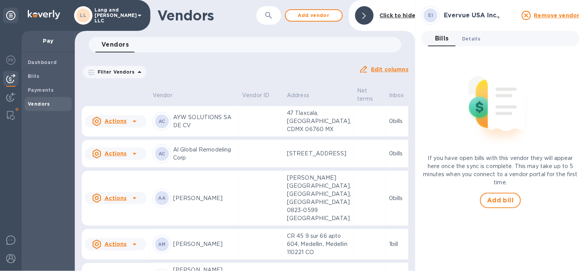
click at [465, 42] on span "Details 0" at bounding box center [471, 39] width 19 height 8
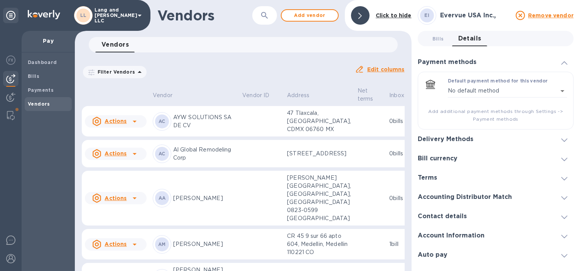
click at [502, 139] on div at bounding box center [514, 139] width 69 height 0
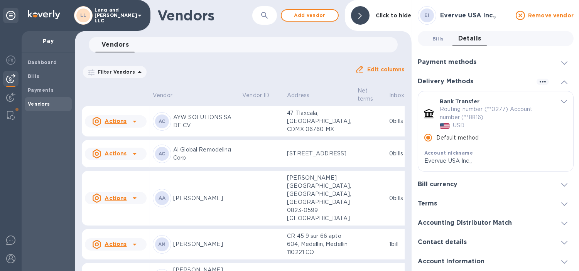
click at [433, 39] on span "Bills 0" at bounding box center [439, 39] width 12 height 8
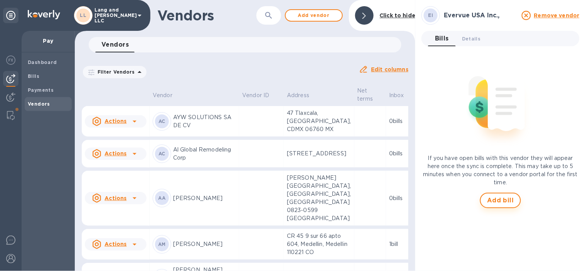
click at [500, 201] on span "Add bill" at bounding box center [500, 200] width 27 height 9
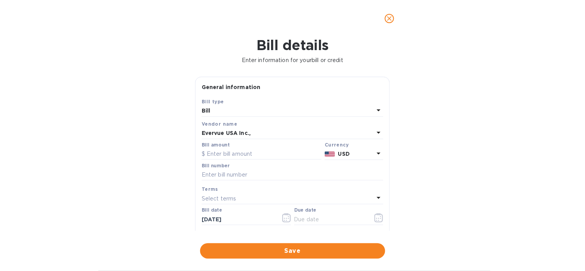
drag, startPoint x: 225, startPoint y: 156, endPoint x: 249, endPoint y: 161, distance: 24.0
click at [225, 156] on input "text" at bounding box center [262, 155] width 120 height 12
type input "4,779.89"
click at [261, 178] on input "text" at bounding box center [293, 175] width 182 height 12
type input "4459"
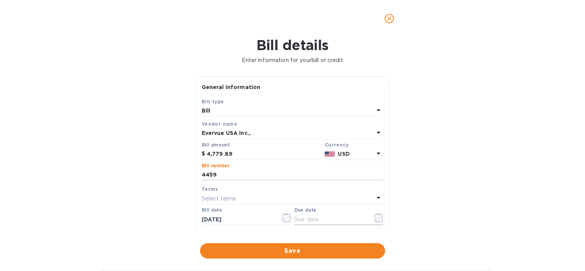
click at [375, 218] on icon "button" at bounding box center [379, 217] width 9 height 9
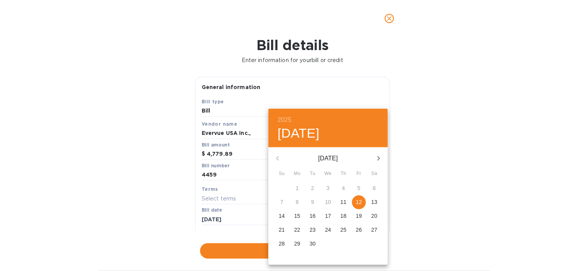
click at [361, 202] on p "12" at bounding box center [359, 202] width 6 height 8
type input "[DATE]"
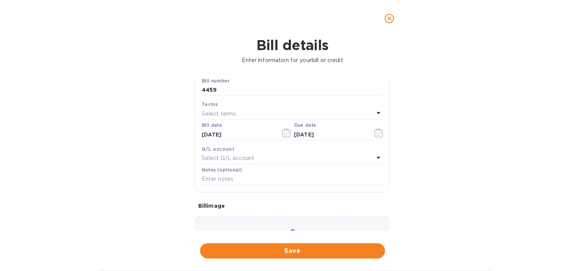
scroll to position [86, 0]
click at [232, 155] on p "Select G/L account" at bounding box center [228, 158] width 52 height 8
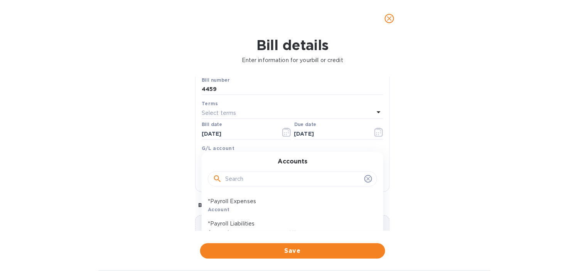
click at [234, 180] on input "text" at bounding box center [293, 180] width 136 height 12
type input "fabrica"
click at [237, 222] on p "Fabrication & Materials" at bounding box center [289, 224] width 163 height 8
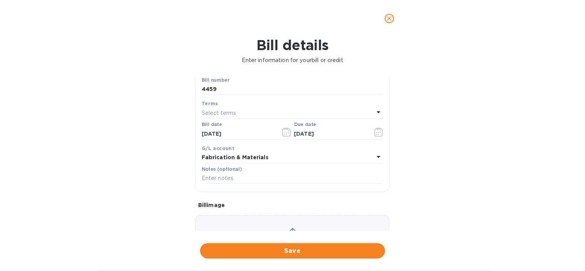
scroll to position [128, 0]
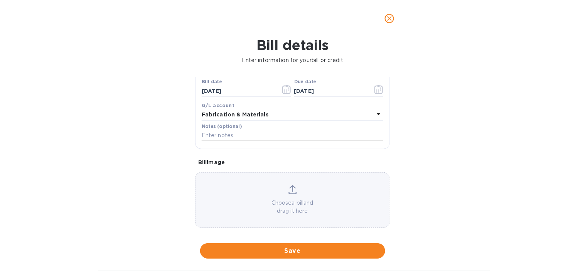
click at [257, 138] on input "text" at bounding box center [293, 136] width 182 height 12
paste input "4459 FTMX MUR | EVERVUE | TV MIRROR"
type input "4459 FTMX MUR | EVERVUE | TV MIRROR"
click at [478, 155] on div "Bill details Enter information for your bill or credit General information Save…" at bounding box center [292, 154] width 585 height 234
click at [323, 254] on span "Save" at bounding box center [292, 251] width 173 height 9
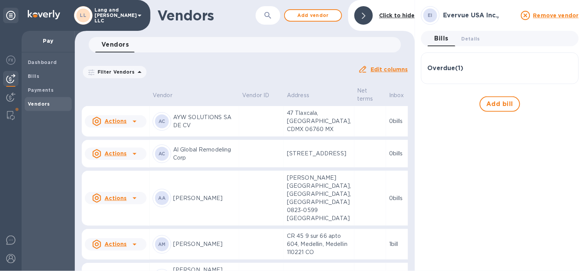
click at [368, 13] on div at bounding box center [364, 15] width 19 height 19
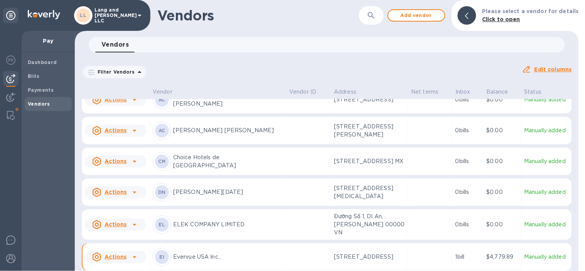
scroll to position [171, 0]
click at [215, 252] on p "Evervue USA Inc.," at bounding box center [228, 256] width 110 height 8
click at [341, 68] on div "Filter Vendors Auto pay: All" at bounding box center [299, 72] width 434 height 15
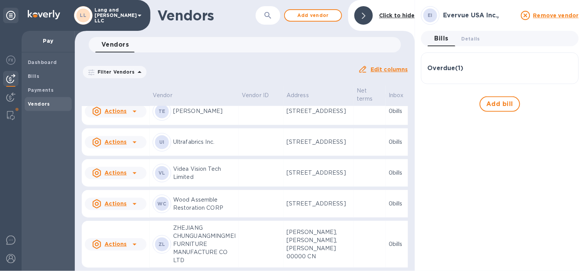
scroll to position [2000, 0]
click at [363, 8] on div at bounding box center [364, 15] width 19 height 19
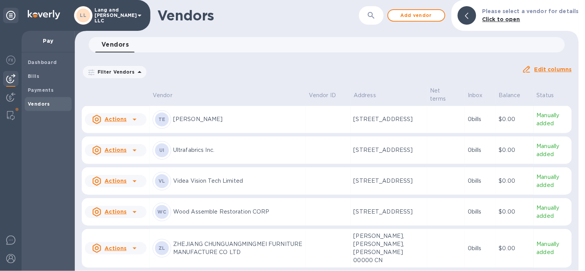
scroll to position [1799, 0]
click at [412, 17] on span "Add vendor" at bounding box center [417, 15] width 44 height 9
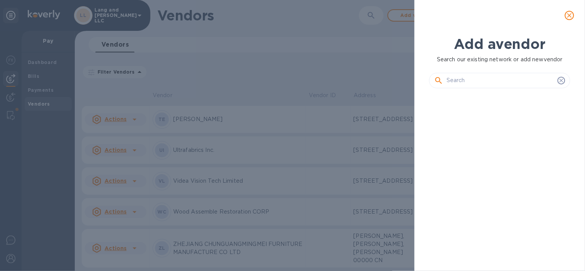
scroll to position [150, 144]
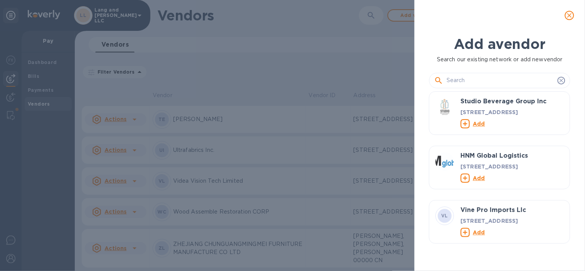
click at [493, 75] on input "text" at bounding box center [501, 81] width 108 height 12
paste input "YUHONG CURTAIN MATERIALS LIMITED"
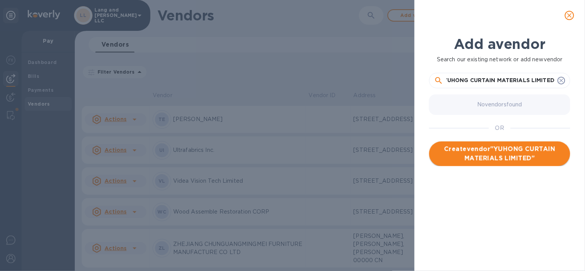
type input "YUHONG CURTAIN MATERIALS LIMITED"
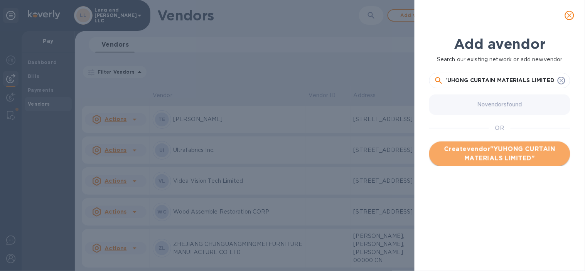
click at [521, 154] on span "Create vendor " YUHONG CURTAIN MATERIALS LIMITED "" at bounding box center [500, 154] width 129 height 19
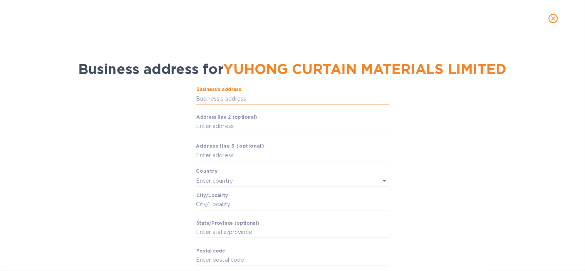
click at [259, 100] on input "Business’s аddress" at bounding box center [292, 99] width 193 height 12
paste input "[STREET_ADDRESS]"
type input "[STREET_ADDRESS]"
type input "[GEOGRAPHIC_DATA]"
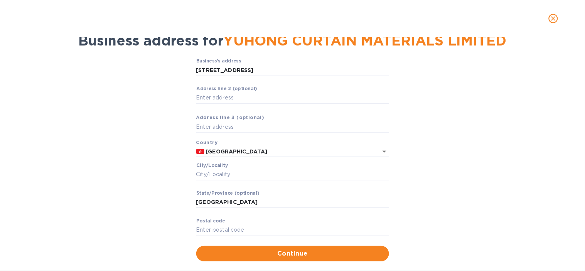
scroll to position [42, 0]
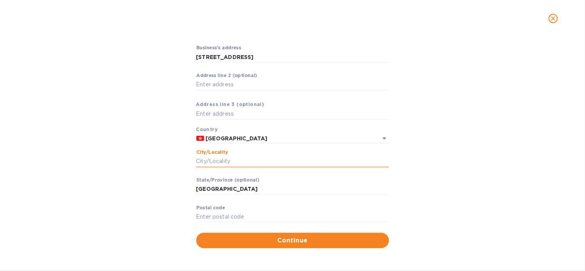
click at [219, 162] on input "Сity/Locаlity" at bounding box center [292, 162] width 193 height 12
type input "[GEOGRAPHIC_DATA]"
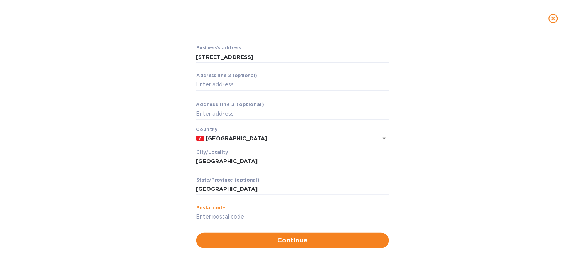
click at [260, 217] on input "Pоstal cоde" at bounding box center [292, 217] width 193 height 12
paste input "999077"
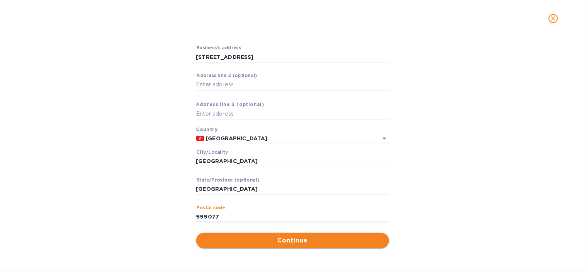
type input "999077"
click at [289, 243] on span "Continue" at bounding box center [293, 240] width 181 height 9
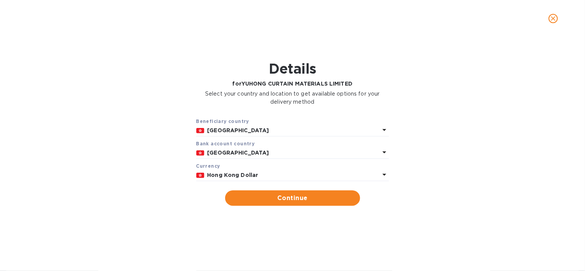
click at [268, 175] on p "Hong Kong Dollar" at bounding box center [294, 175] width 172 height 8
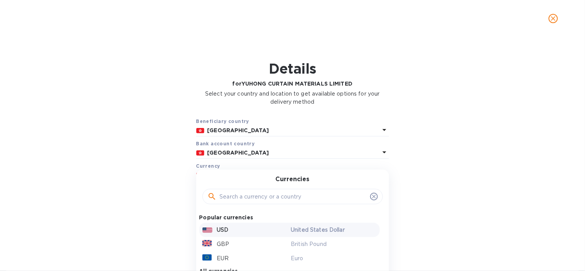
click at [220, 235] on div "USD" at bounding box center [245, 230] width 89 height 11
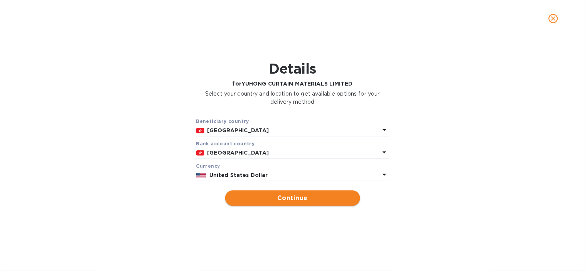
click at [276, 197] on span "Continue" at bounding box center [293, 198] width 123 height 9
type input "YUHONG CURTAIN MATERIALS LIMITED"
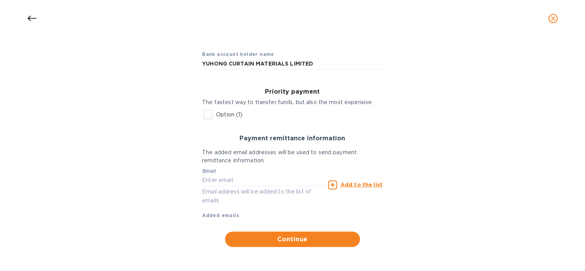
scroll to position [64, 0]
click at [210, 117] on input "Option (1)" at bounding box center [208, 115] width 16 height 16
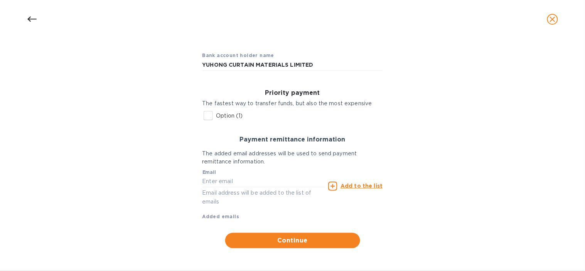
checkbox input "true"
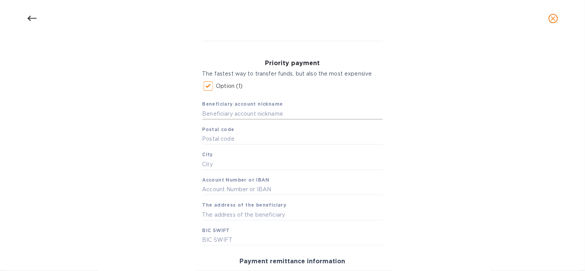
scroll to position [107, 0]
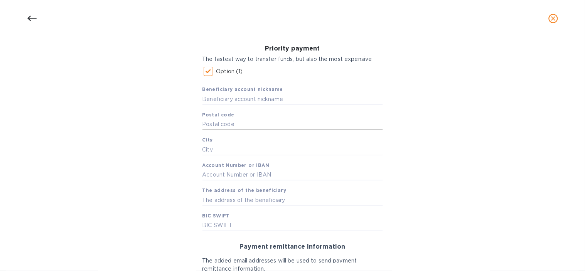
click at [240, 125] on input "text" at bounding box center [293, 125] width 181 height 12
paste input "999077"
type input "999077"
click at [230, 103] on input "text" at bounding box center [293, 99] width 181 height 12
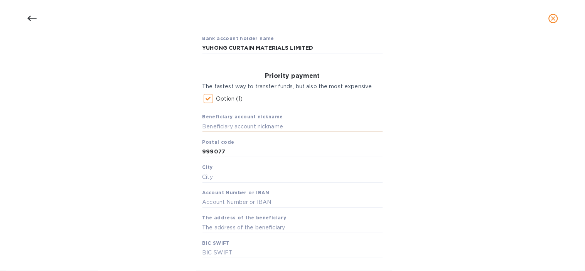
scroll to position [64, 0]
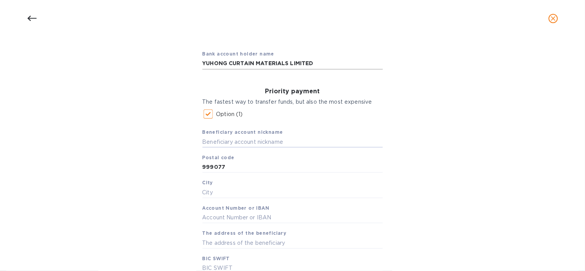
click at [246, 64] on input "YUHONG CURTAIN MATERIALS LIMITED" at bounding box center [293, 64] width 181 height 12
click at [246, 63] on input "YUHONG CURTAIN MATERIALS LIMITED" at bounding box center [293, 64] width 181 height 12
click at [246, 145] on input "text" at bounding box center [293, 142] width 181 height 12
paste input "YUHONG CURTAIN MATERIALS LIMITED"
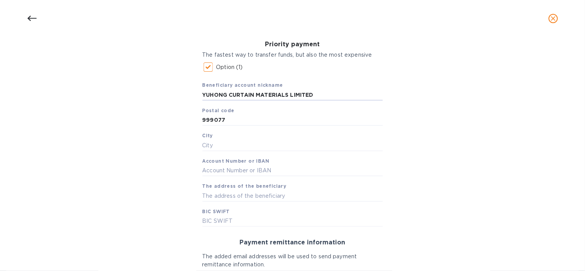
scroll to position [149, 0]
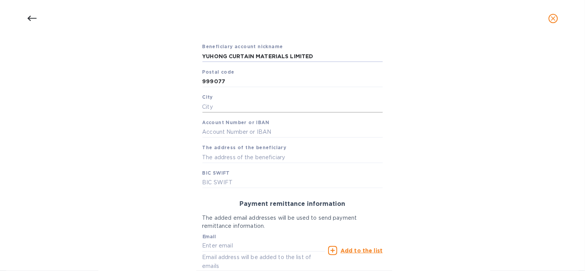
type input "YUHONG CURTAIN MATERIALS LIMITED"
click at [225, 109] on input "text" at bounding box center [293, 107] width 181 height 12
type input "[GEOGRAPHIC_DATA]"
click at [220, 133] on input "text" at bounding box center [293, 133] width 181 height 12
type input "614046134838"
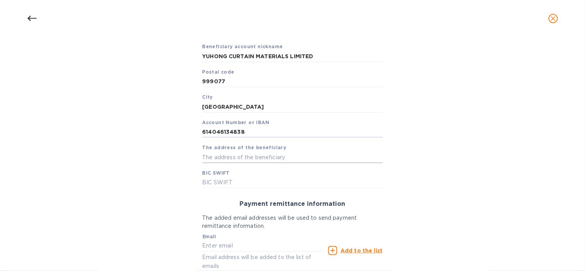
drag, startPoint x: 268, startPoint y: 159, endPoint x: 246, endPoint y: 161, distance: 22.0
click at [268, 159] on input "text" at bounding box center [293, 158] width 181 height 12
click at [263, 157] on input "text" at bounding box center [293, 158] width 181 height 12
paste input "[STREET_ADDRESS]"
click at [225, 157] on input "[STREET_ADDRESS]" at bounding box center [293, 158] width 181 height 12
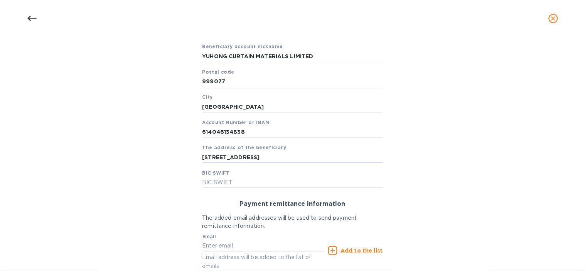
type input "[STREET_ADDRESS]"
click at [213, 183] on input "text" at bounding box center [293, 183] width 181 height 12
click at [243, 184] on input "text" at bounding box center [293, 183] width 181 height 12
paste input "[SWIFT_CODE]"
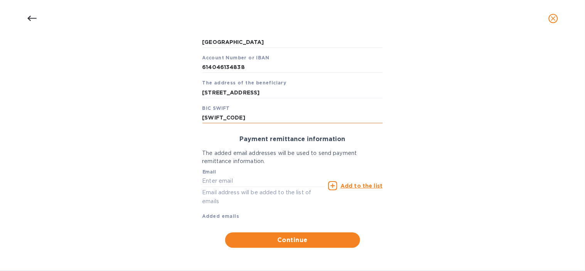
scroll to position [215, 0]
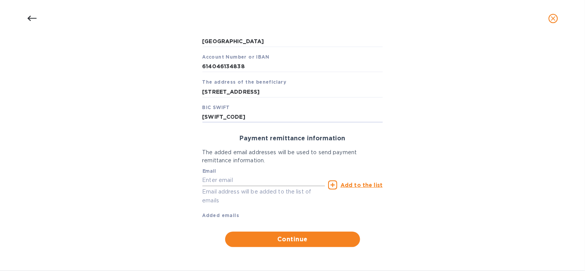
type input "[SWIFT_CODE]"
click at [260, 182] on input "text" at bounding box center [264, 181] width 123 height 12
type input "[EMAIL_ADDRESS][DOMAIN_NAME]"
click at [345, 185] on u "Add to the list" at bounding box center [362, 185] width 42 height 6
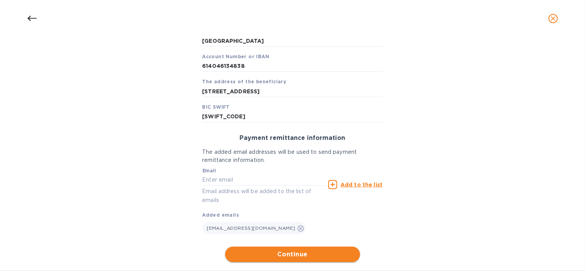
click at [289, 253] on span "Continue" at bounding box center [293, 254] width 123 height 9
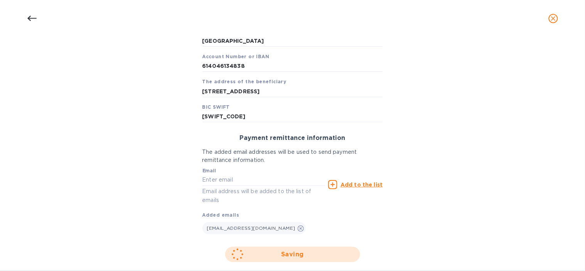
scroll to position [133, 0]
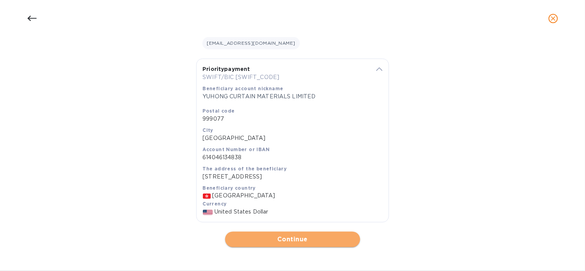
click at [286, 237] on span "Continue" at bounding box center [293, 239] width 123 height 9
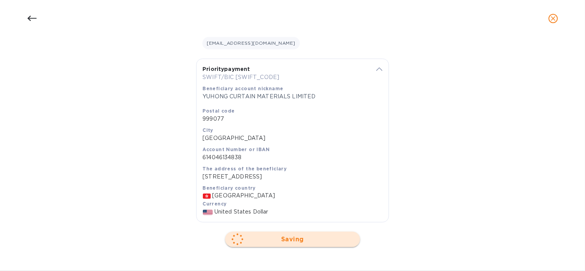
scroll to position [0, 0]
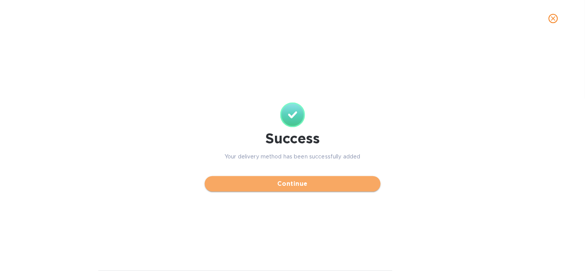
click at [309, 185] on span "Continue" at bounding box center [293, 183] width 164 height 9
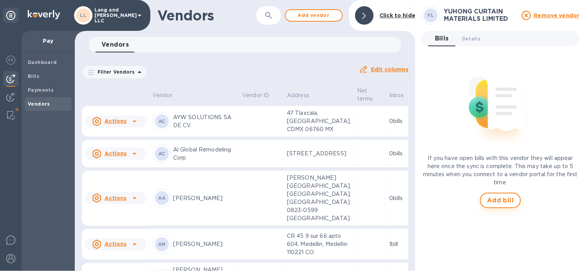
click at [493, 195] on button "Add bill" at bounding box center [500, 200] width 41 height 15
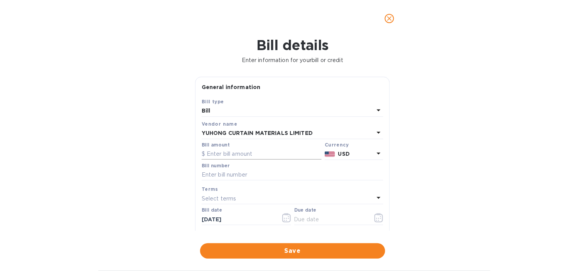
click at [235, 157] on input "text" at bounding box center [262, 155] width 120 height 12
type input "1"
type input "799.03"
click at [246, 178] on input "text" at bounding box center [293, 175] width 182 height 12
type input "4333"
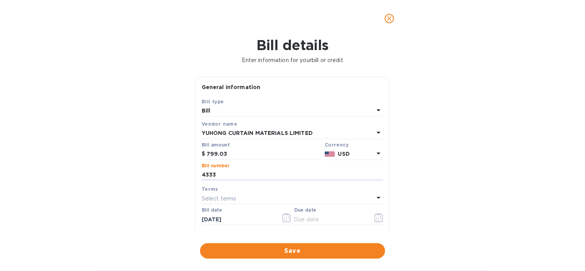
click at [429, 201] on div "Bill details Enter information for your bill or credit General information Save…" at bounding box center [292, 154] width 585 height 234
click at [377, 219] on icon "button" at bounding box center [379, 217] width 9 height 9
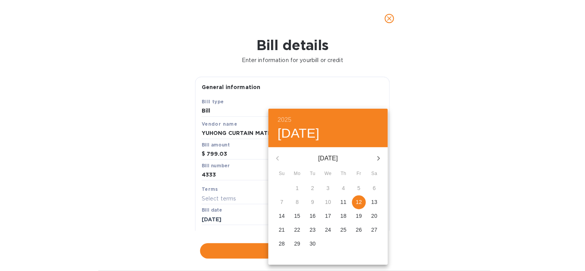
click at [360, 202] on p "12" at bounding box center [359, 202] width 6 height 8
type input "[DATE]"
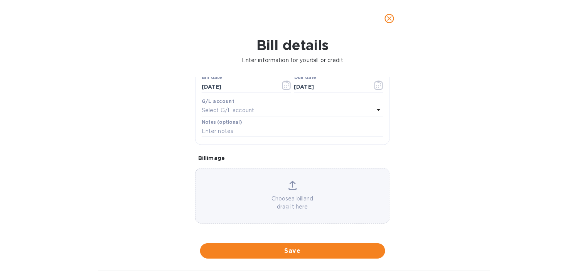
scroll to position [136, 0]
click at [245, 109] on p "Select G/L account" at bounding box center [228, 109] width 52 height 8
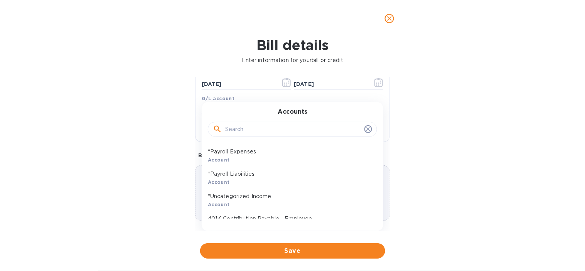
click at [253, 126] on input "text" at bounding box center [293, 130] width 136 height 12
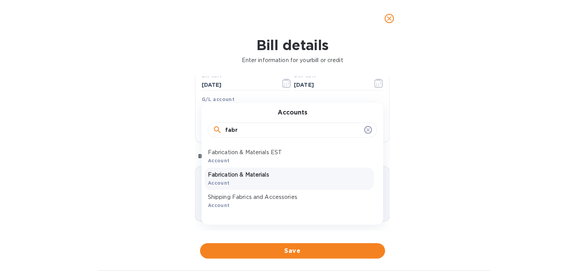
type input "fabr"
click at [250, 173] on p "Fabrication & Materials" at bounding box center [289, 175] width 163 height 8
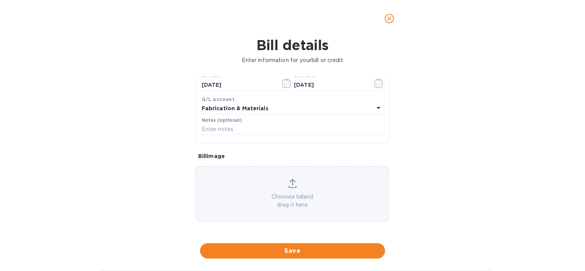
click at [276, 123] on div "Notes (optional)" at bounding box center [293, 127] width 182 height 18
click at [272, 137] on div "Notes (optional)" at bounding box center [292, 127] width 185 height 22
click at [273, 132] on input "text" at bounding box center [293, 130] width 182 height 12
paste input "4333 ORO MUR | YH CURTAIN | WT"
type input "4333 ORO MUR | YH CURTAIN | WT"
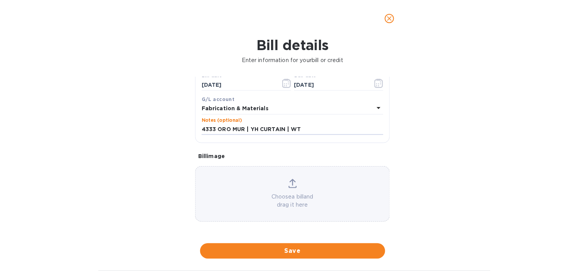
click at [453, 154] on div "Bill details Enter information for your bill or credit General information Save…" at bounding box center [292, 154] width 585 height 234
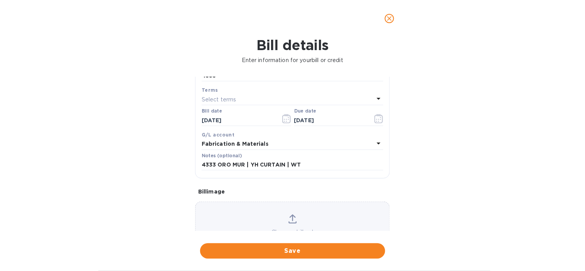
scroll to position [50, 0]
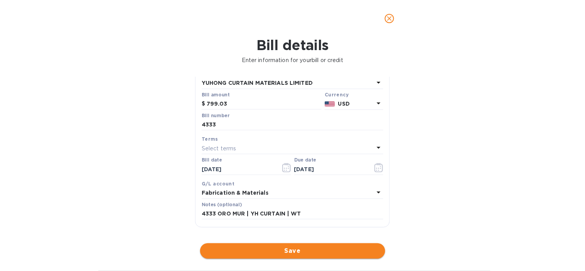
click at [298, 253] on span "Save" at bounding box center [292, 251] width 173 height 9
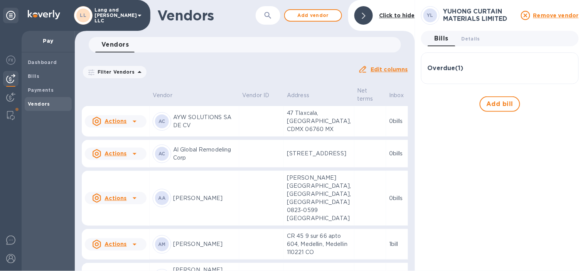
click at [249, 62] on div "Filter Vendors Auto pay: All" at bounding box center [217, 72] width 277 height 21
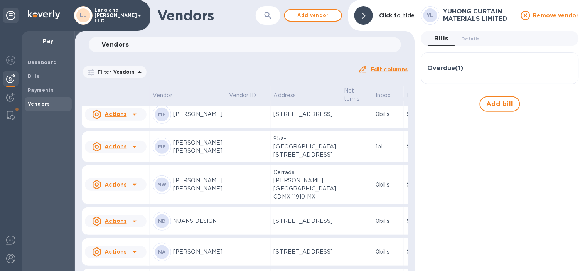
scroll to position [1554, 0]
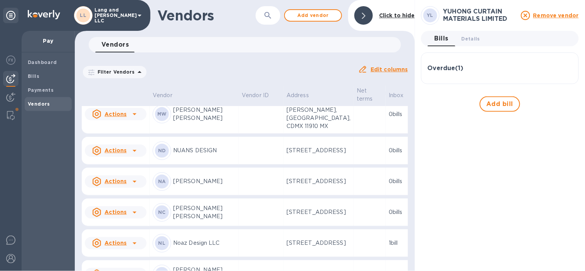
click at [215, 85] on p "[PERSON_NAME] [PERSON_NAME]" at bounding box center [204, 76] width 63 height 16
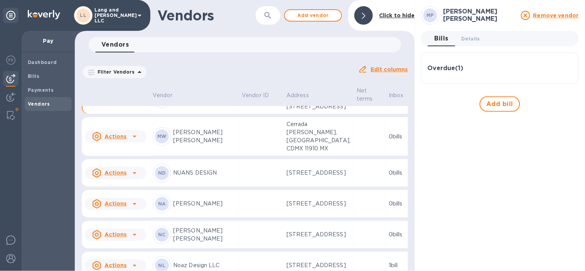
scroll to position [1515, 0]
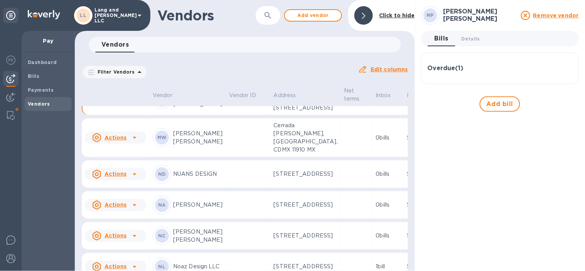
click at [452, 66] on h3 "Overdue ( 1 )" at bounding box center [446, 68] width 36 height 7
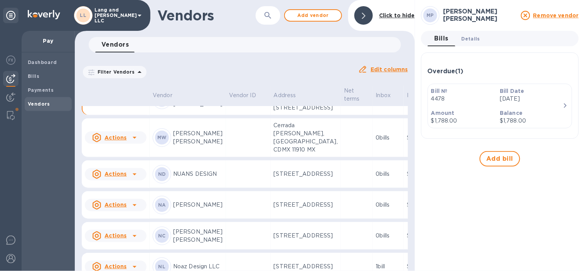
click at [478, 41] on span "Details 0" at bounding box center [471, 39] width 19 height 8
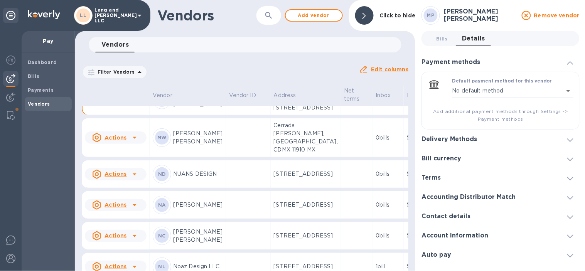
click at [467, 144] on div "Delivery Methods" at bounding box center [501, 139] width 158 height 19
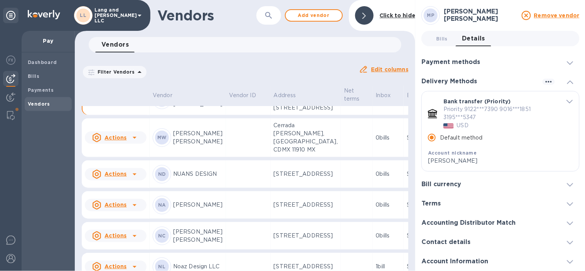
drag, startPoint x: 273, startPoint y: 53, endPoint x: 273, endPoint y: 88, distance: 35.1
click at [273, 53] on div "Vendors 0 Filter Vendors Auto pay: All Edit columns" at bounding box center [245, 58] width 341 height 42
click at [367, 10] on div at bounding box center [364, 15] width 19 height 19
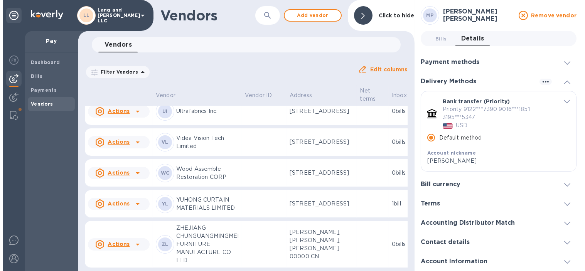
scroll to position [2012, 0]
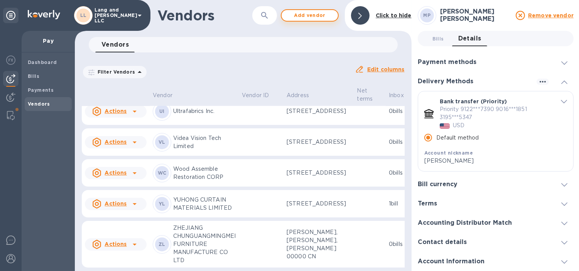
click at [312, 17] on span "Add vendor" at bounding box center [310, 15] width 44 height 9
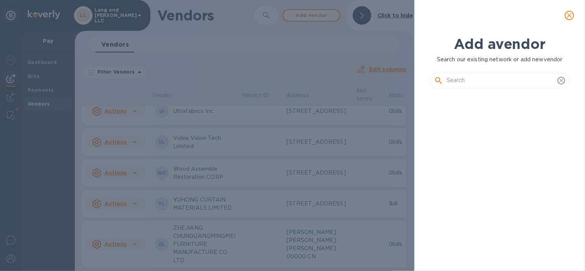
scroll to position [150, 144]
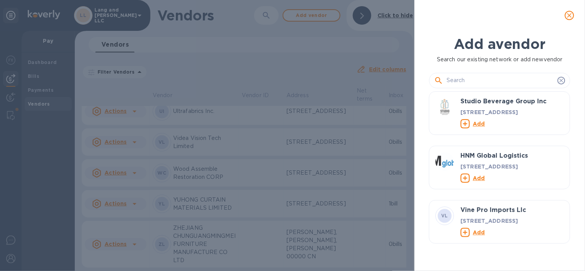
click at [475, 79] on input "text" at bounding box center [501, 81] width 108 height 12
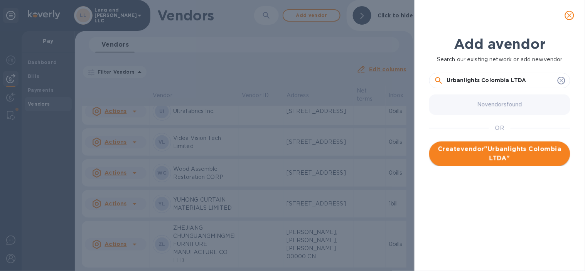
type input "Urbanlights Colombia LTDA"
click at [487, 156] on span "Create vendor " Urbanlights Colombia LTDA "" at bounding box center [500, 154] width 129 height 19
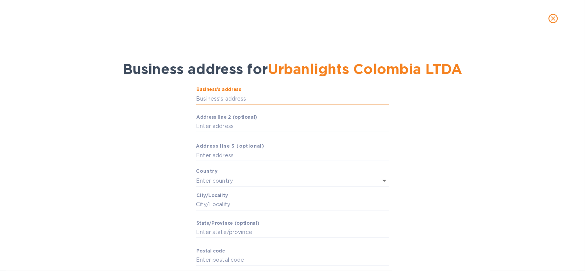
click at [283, 98] on input "Business’s аddress" at bounding box center [292, 99] width 193 height 12
paste input "CALLE 16 12 42 BOGOTÁ"
type input "12-42 Calle 16"
type input "[GEOGRAPHIC_DATA]"
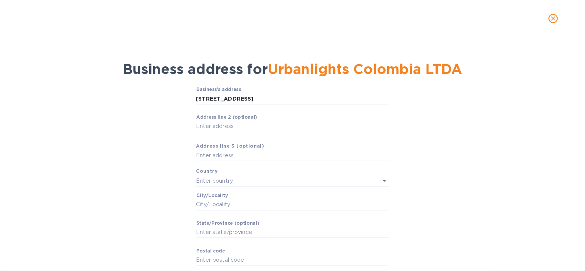
type input "[GEOGRAPHIC_DATA]"
type input "110321"
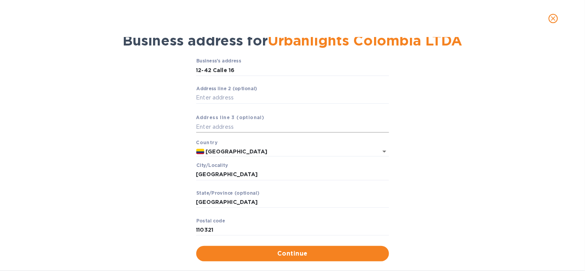
scroll to position [42, 0]
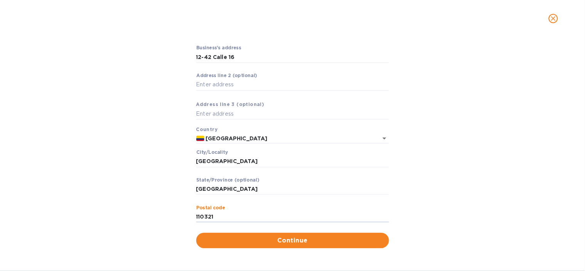
drag, startPoint x: 221, startPoint y: 211, endPoint x: 159, endPoint y: 212, distance: 62.5
click at [159, 212] on div "Business’s аddress 12-42 Calle 16 ​ Аddress line 2 (optional) ​ Аddress line 3 …" at bounding box center [292, 147] width 565 height 212
click at [271, 236] on span "Continue" at bounding box center [293, 240] width 181 height 9
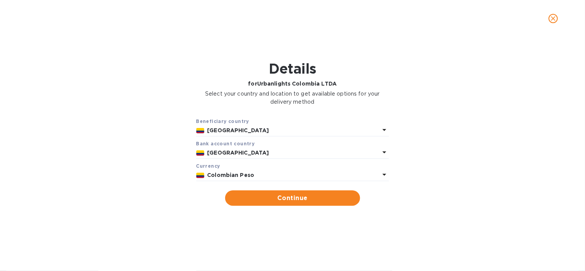
click at [287, 179] on p "Colombian Peso" at bounding box center [294, 175] width 172 height 8
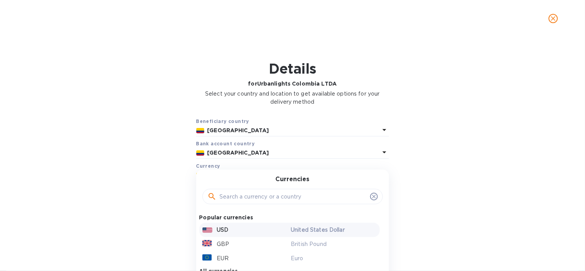
click at [227, 227] on p "USD" at bounding box center [223, 230] width 12 height 8
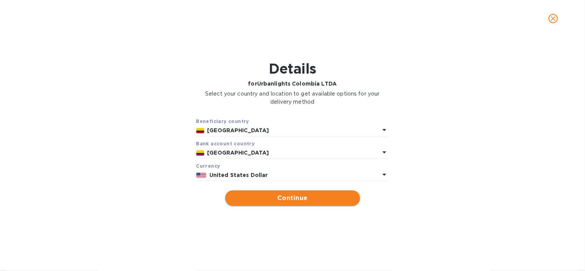
click at [281, 198] on span "Continue" at bounding box center [293, 198] width 123 height 9
type input "Urbanlights Colombia LTDA"
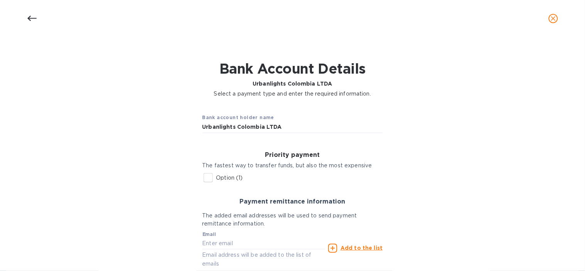
click at [205, 177] on input "Option (1)" at bounding box center [208, 178] width 16 height 16
checkbox input "true"
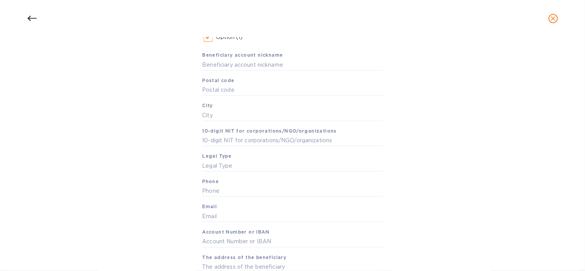
scroll to position [171, 0]
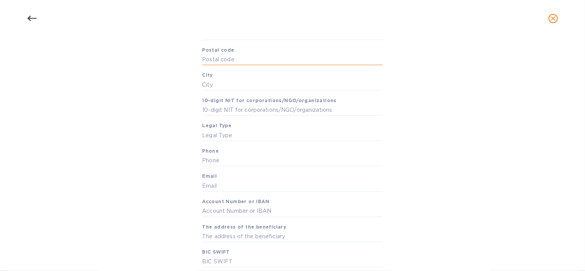
click at [221, 62] on input "text" at bounding box center [293, 60] width 181 height 12
paste input "110321"
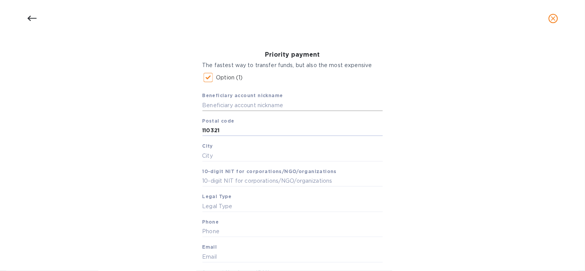
scroll to position [86, 0]
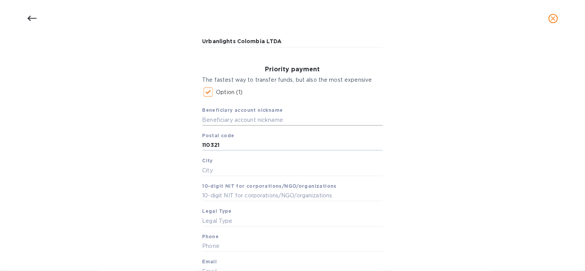
type input "110321"
drag, startPoint x: 233, startPoint y: 122, endPoint x: 245, endPoint y: 167, distance: 47.5
click at [233, 121] on input "text" at bounding box center [293, 120] width 181 height 12
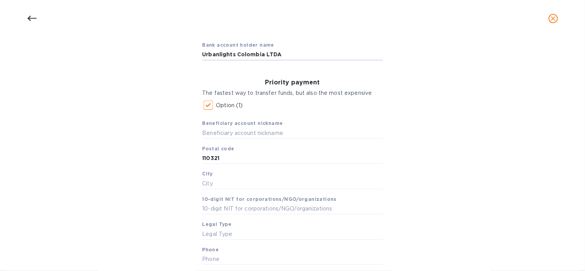
scroll to position [67, 0]
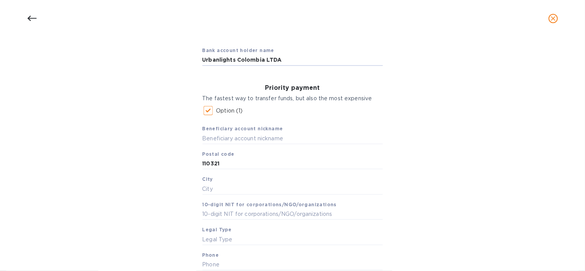
drag, startPoint x: 234, startPoint y: 43, endPoint x: 160, endPoint y: 46, distance: 74.2
click at [160, 46] on div "Bank account holder name Urbanlights Colombia LTDA Priority payment The fastest…" at bounding box center [292, 268] width 565 height 465
click at [229, 135] on input "text" at bounding box center [293, 139] width 181 height 12
paste input "Urbanlights"
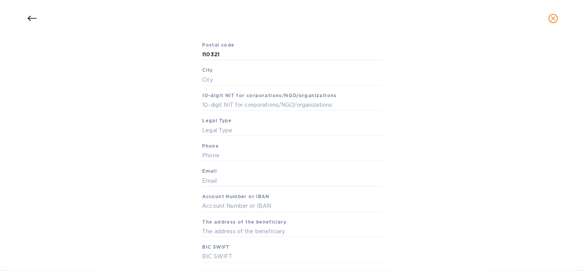
scroll to position [196, 0]
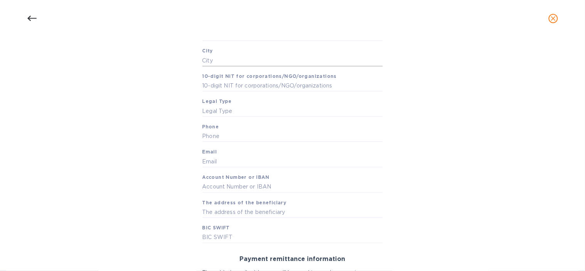
type input "Urbanlights"
click at [230, 62] on input "text" at bounding box center [293, 61] width 181 height 12
type input "Bogota"
drag, startPoint x: 272, startPoint y: 82, endPoint x: 359, endPoint y: 100, distance: 89.1
click at [272, 82] on input "text" at bounding box center [293, 86] width 181 height 12
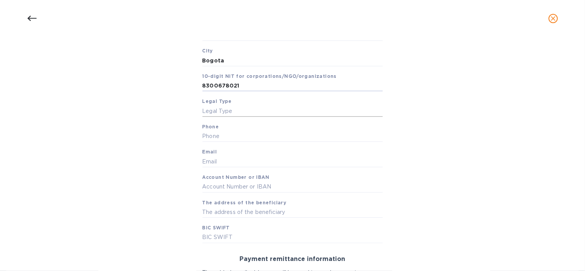
type input "8300678021"
click at [301, 114] on input "text" at bounding box center [293, 111] width 181 height 12
type input "W8"
click at [234, 136] on input "text" at bounding box center [293, 137] width 181 height 12
type input "3013320999"
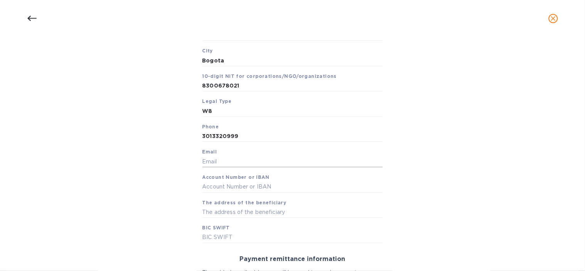
click at [251, 164] on input "text" at bounding box center [293, 162] width 181 height 12
paste input "administracion@urbanlights.co"
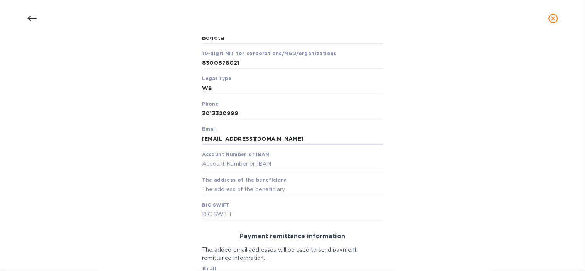
scroll to position [238, 0]
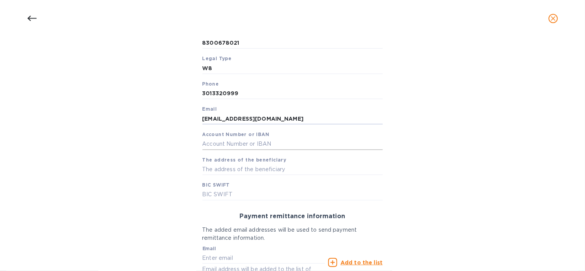
type input "administracion@urbanlights.co"
click at [229, 143] on input "text" at bounding box center [293, 145] width 181 height 12
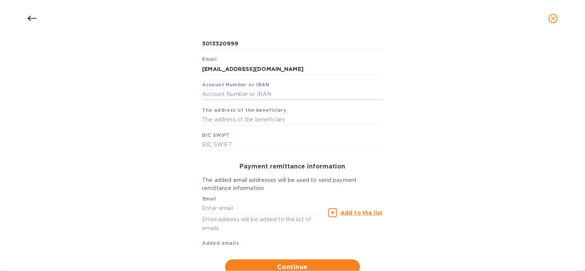
scroll to position [316, 0]
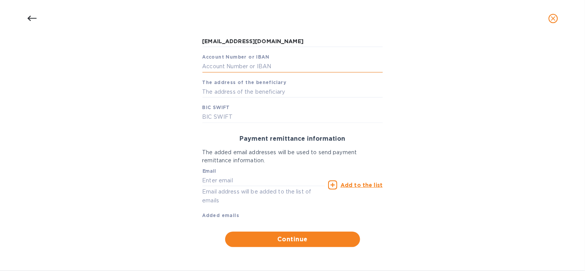
click at [221, 66] on input "text" at bounding box center [293, 67] width 181 height 12
paste input "18817240231"
type input "18817240231"
click at [235, 167] on div "Email Email address will be added to the list of emails" at bounding box center [264, 185] width 126 height 44
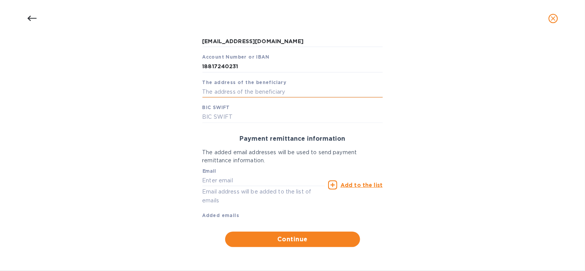
click at [232, 89] on input "text" at bounding box center [293, 92] width 181 height 12
paste input "CALLE 16 12 42 BOGOTÁ"
type input "CALLE 16 12 42 BOGOTA"
click at [222, 118] on input "text" at bounding box center [293, 118] width 181 height 12
paste input "[SWIFT_CODE]"
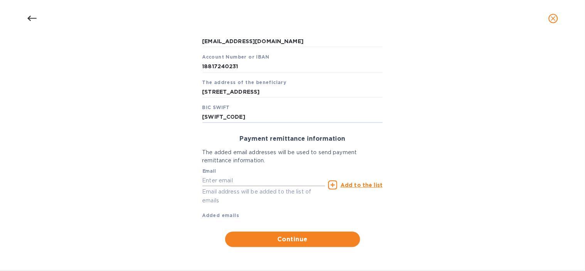
type input "[SWIFT_CODE]"
click at [252, 179] on input "text" at bounding box center [264, 181] width 123 height 12
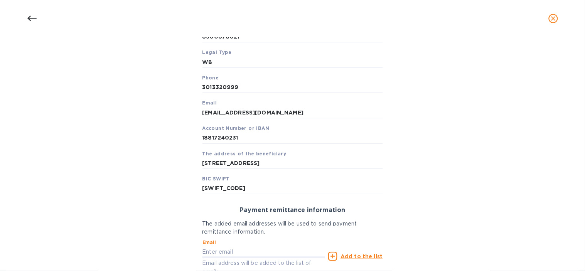
scroll to position [230, 0]
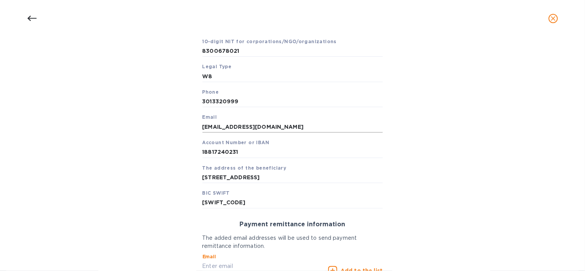
click at [274, 127] on input "administracion@urbanlights.co" at bounding box center [293, 127] width 181 height 12
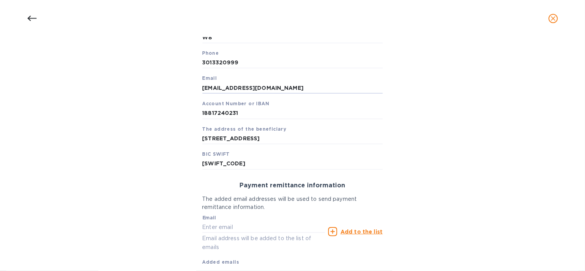
scroll to position [316, 0]
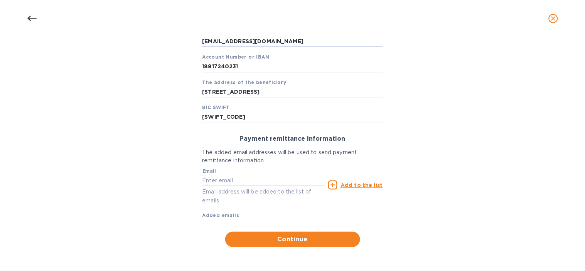
click at [246, 185] on input "text" at bounding box center [264, 181] width 123 height 12
paste input "administracion@urbanlights.co"
type input "administracion@urbanlights.co"
click at [354, 183] on u "Add to the list" at bounding box center [362, 185] width 42 height 6
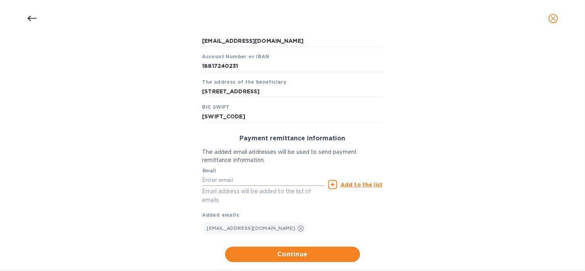
drag, startPoint x: 233, startPoint y: 183, endPoint x: 238, endPoint y: 183, distance: 5.0
click at [233, 183] on input "text" at bounding box center [264, 180] width 123 height 12
type input "[EMAIL_ADDRESS][DOMAIN_NAME]"
click at [372, 188] on p "Add to the list" at bounding box center [362, 185] width 42 height 8
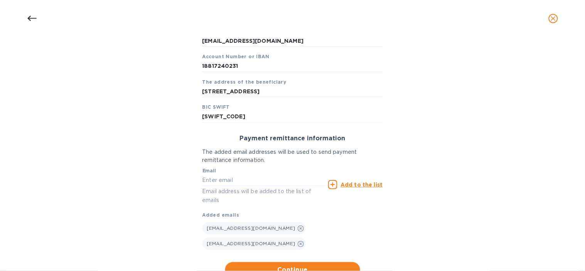
click at [315, 264] on button "Continue" at bounding box center [292, 269] width 135 height 15
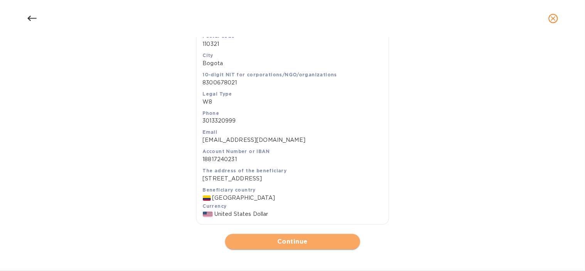
click at [308, 234] on button "Continue" at bounding box center [292, 241] width 135 height 15
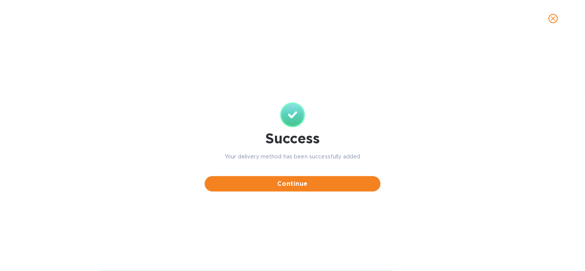
scroll to position [0, 0]
click at [333, 175] on div "Continue" at bounding box center [293, 179] width 176 height 25
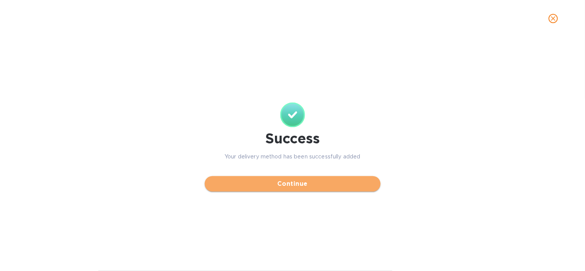
drag, startPoint x: 333, startPoint y: 184, endPoint x: 182, endPoint y: 171, distance: 151.8
click at [333, 184] on span "Continue" at bounding box center [293, 183] width 164 height 9
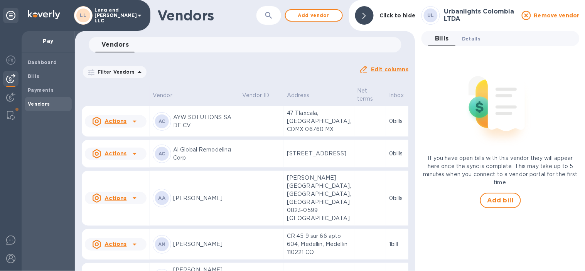
click at [473, 39] on span "Details 0" at bounding box center [471, 39] width 19 height 8
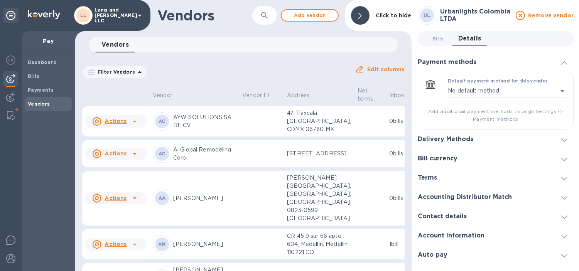
click at [493, 133] on div "Delivery Methods" at bounding box center [496, 139] width 156 height 19
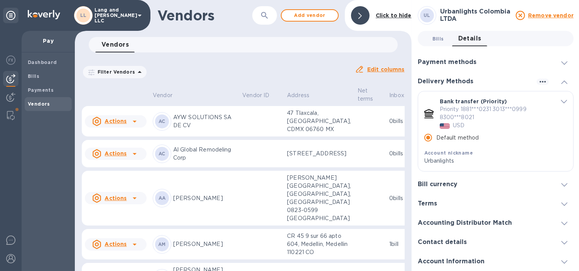
click at [426, 43] on button "Bills 0" at bounding box center [438, 38] width 28 height 15
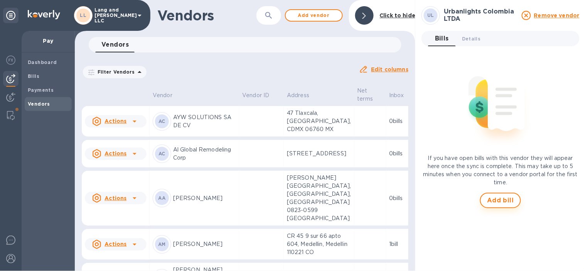
click at [507, 202] on span "Add bill" at bounding box center [500, 200] width 27 height 9
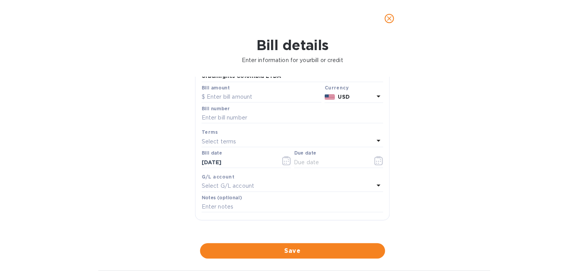
scroll to position [43, 0]
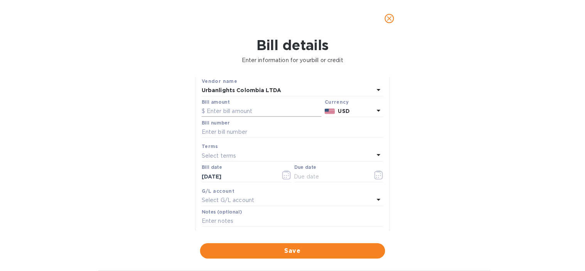
click at [261, 109] on input "text" at bounding box center [262, 112] width 120 height 12
type input "259.44"
click at [482, 136] on div "Bill details Enter information for your bill or credit General information Save…" at bounding box center [292, 154] width 585 height 234
click at [234, 133] on input "text" at bounding box center [293, 133] width 182 height 12
type input "4487"
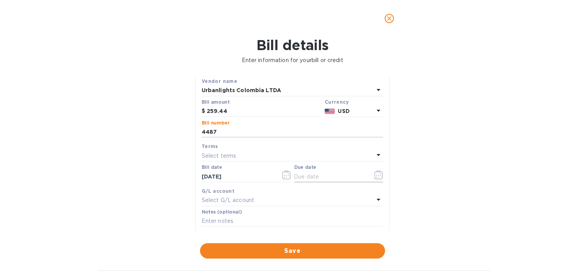
click at [380, 174] on icon "button" at bounding box center [380, 173] width 1 height 1
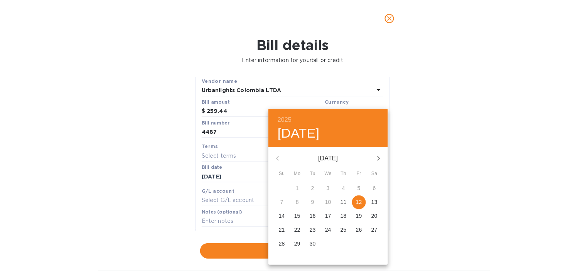
click at [361, 207] on button "12" at bounding box center [359, 203] width 14 height 14
type input "[DATE]"
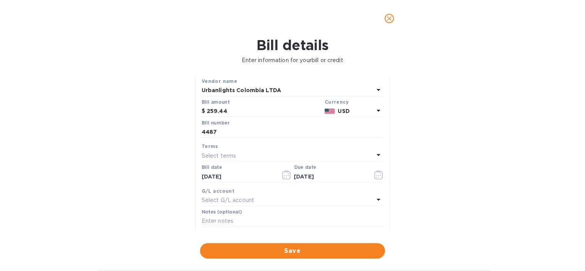
click at [259, 202] on div "Select G/L account" at bounding box center [288, 200] width 172 height 11
click at [255, 219] on input "text" at bounding box center [293, 222] width 136 height 12
type input "fabric"
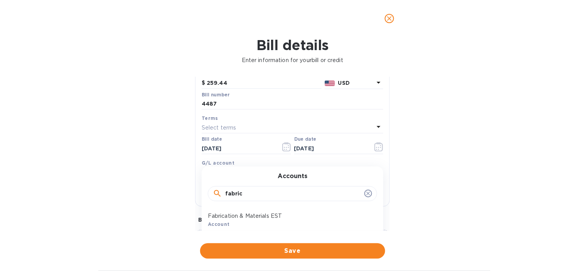
scroll to position [86, 0]
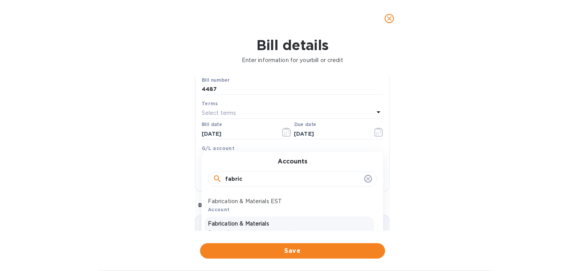
click at [244, 226] on p "Fabrication & Materials" at bounding box center [289, 224] width 163 height 8
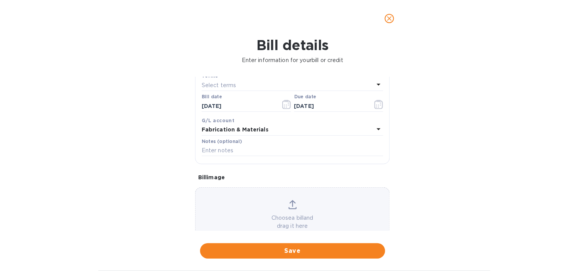
scroll to position [128, 0]
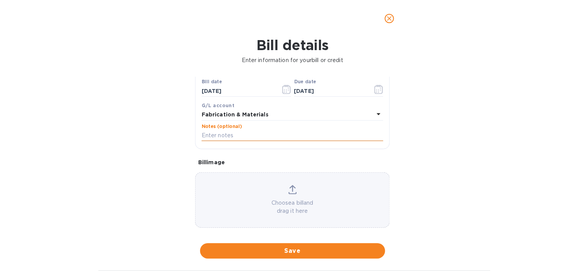
click at [235, 137] on input "text" at bounding box center [293, 136] width 182 height 12
paste input "4487_Urban Lights"
type input "4487_Urban Lights RCR"
click at [293, 245] on button "Save" at bounding box center [292, 250] width 185 height 15
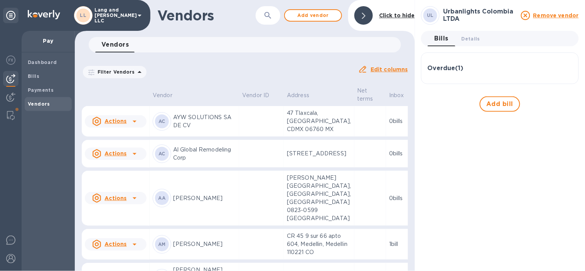
click at [365, 10] on div at bounding box center [364, 15] width 19 height 19
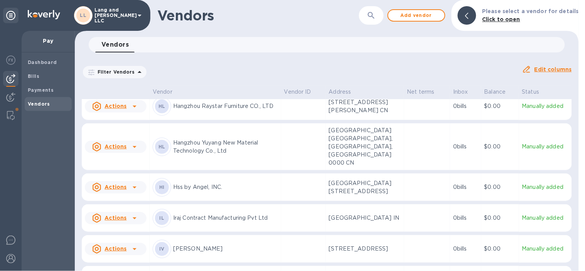
scroll to position [668, 0]
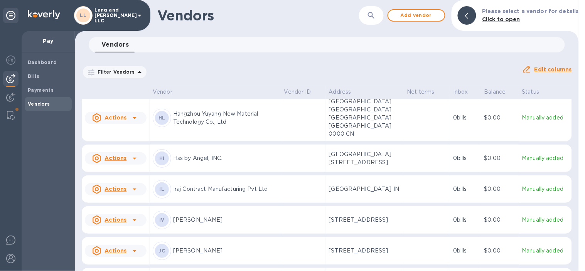
click at [222, 162] on p "Hss by Angel, INC." at bounding box center [225, 158] width 105 height 8
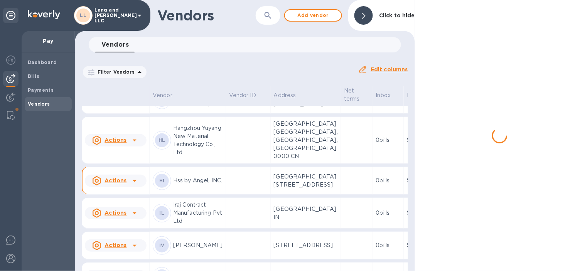
scroll to position [715, 0]
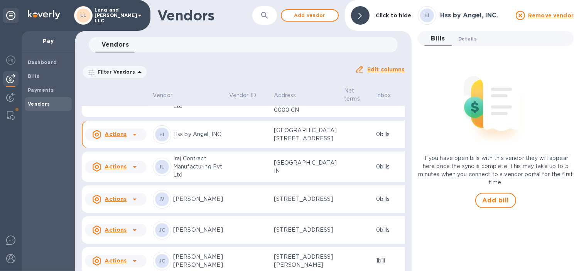
click at [473, 39] on span "Details 0" at bounding box center [467, 39] width 19 height 8
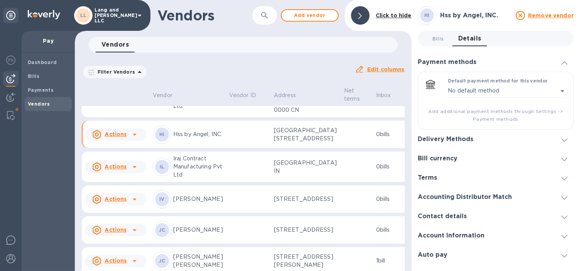
click at [457, 138] on h3 "Delivery Methods" at bounding box center [446, 139] width 56 height 7
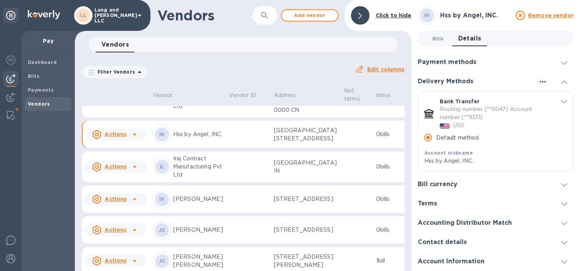
click at [431, 39] on span "Bills 0" at bounding box center [438, 39] width 15 height 8
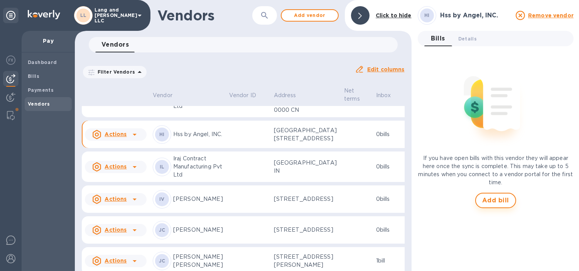
click at [495, 198] on span "Add bill" at bounding box center [495, 200] width 27 height 9
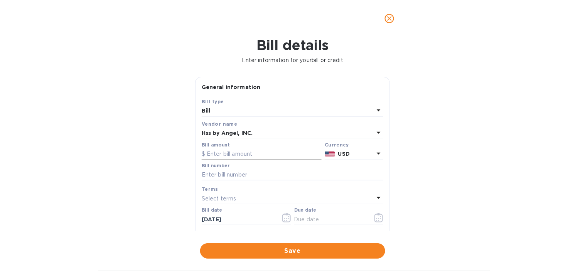
click at [221, 154] on input "text" at bounding box center [262, 155] width 120 height 12
type input "3,922.50"
click at [491, 133] on div "Bill details Enter information for your bill or credit General information Save…" at bounding box center [292, 154] width 585 height 234
click at [293, 174] on input "text" at bounding box center [293, 175] width 182 height 12
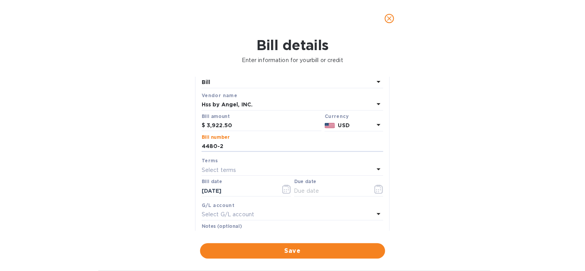
scroll to position [43, 0]
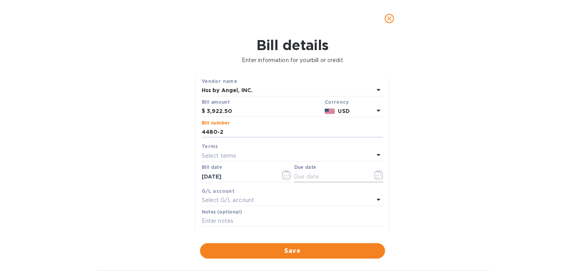
type input "4480-2"
click at [370, 176] on button "button" at bounding box center [379, 175] width 18 height 19
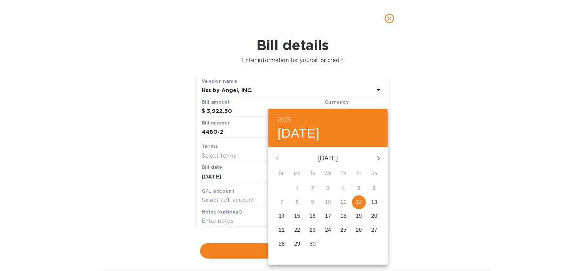
click at [356, 201] on p "12" at bounding box center [359, 202] width 6 height 8
type input "[DATE]"
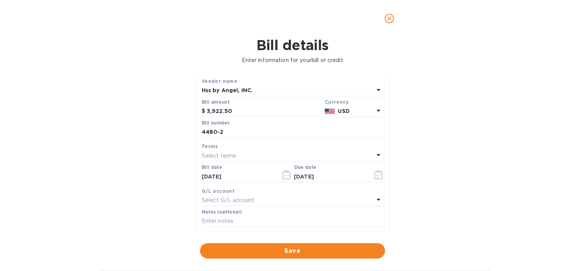
click at [260, 199] on div "Select G/L account" at bounding box center [288, 200] width 172 height 11
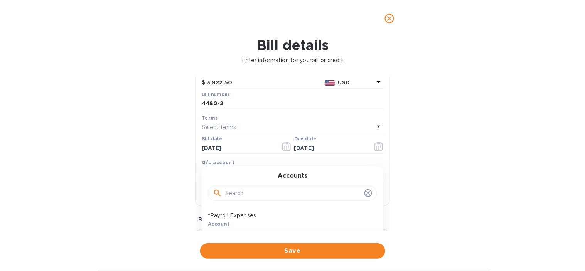
scroll to position [86, 0]
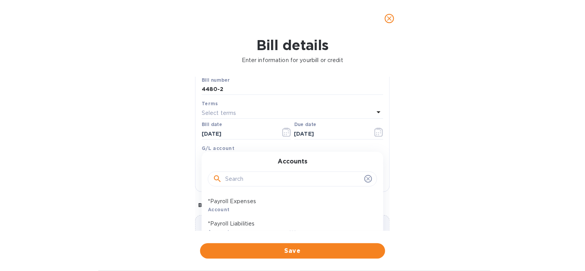
click at [253, 181] on input "text" at bounding box center [293, 180] width 136 height 12
type input "FABRI"
click at [256, 225] on p "Fabrication & Materials" at bounding box center [289, 224] width 163 height 8
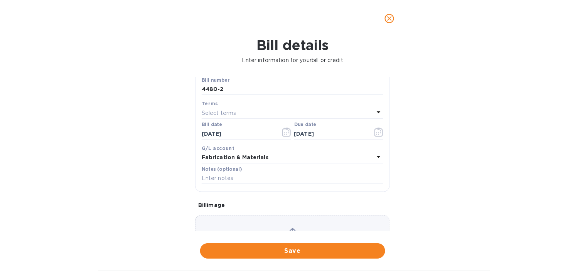
scroll to position [128, 0]
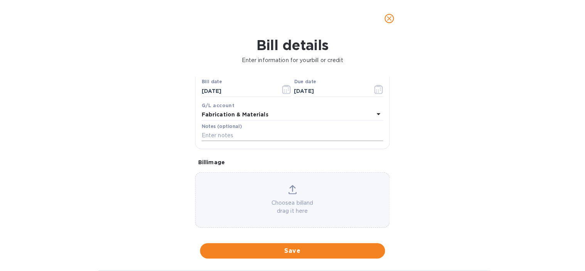
click at [230, 131] on input "text" at bounding box center [293, 136] width 182 height 12
paste input "4480_HSS Angel"
type input "4480_HSS Angel PMT 2"
click at [255, 247] on span "Save" at bounding box center [292, 251] width 173 height 9
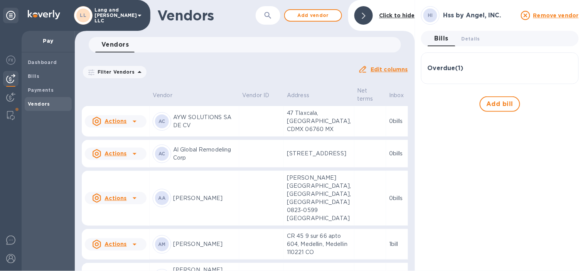
click at [368, 14] on div at bounding box center [364, 15] width 19 height 19
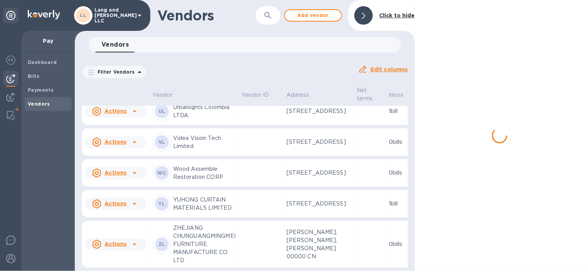
scroll to position [2146, 0]
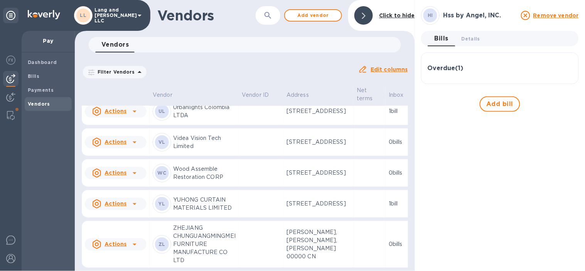
click at [367, 16] on div at bounding box center [364, 15] width 19 height 19
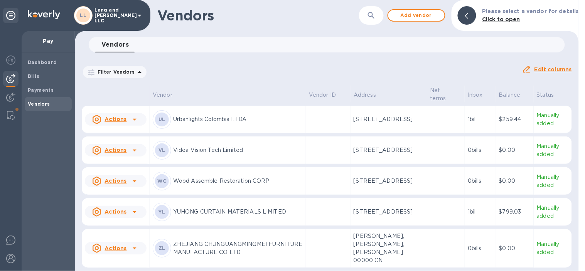
scroll to position [1936, 0]
click at [291, 21] on h1 "Vendors" at bounding box center [258, 15] width 202 height 16
click at [273, 213] on p "YUHONG CURTAIN MATERIALS LIMITED" at bounding box center [238, 212] width 130 height 8
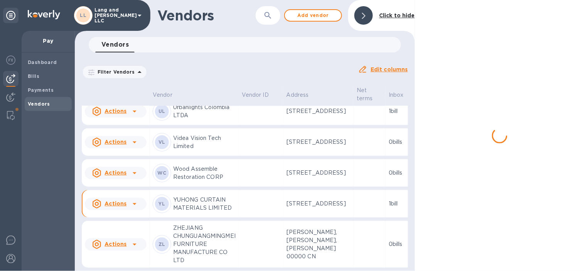
scroll to position [2146, 0]
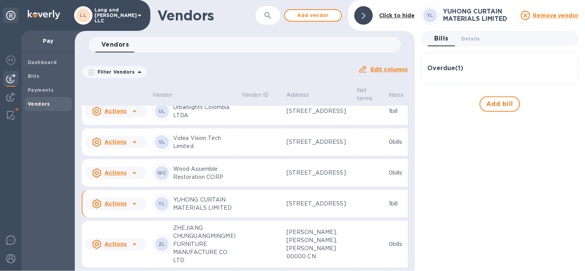
click at [456, 71] on h3 "Overdue ( 1 )" at bounding box center [446, 68] width 36 height 7
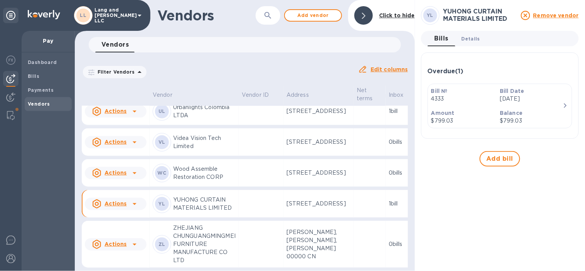
click at [472, 40] on span "Details 0" at bounding box center [471, 39] width 19 height 8
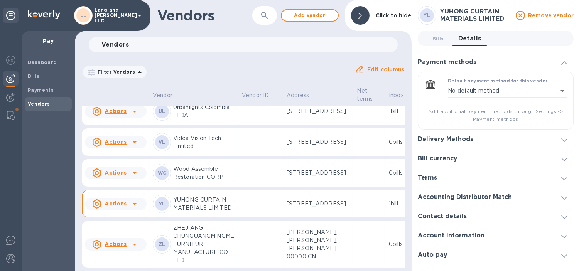
click at [479, 133] on div "Delivery Methods" at bounding box center [496, 139] width 156 height 19
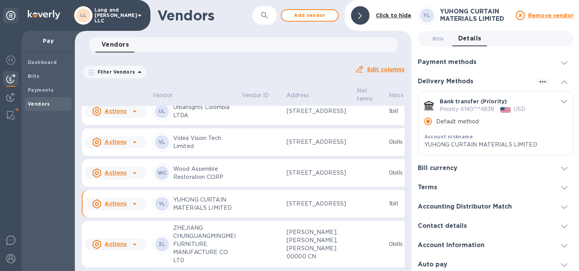
click at [356, 15] on div at bounding box center [360, 15] width 19 height 19
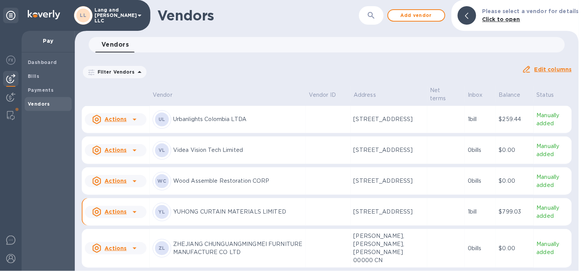
scroll to position [1936, 0]
click at [238, 219] on div "YL YUHONG CURTAIN MATERIALS LIMITED" at bounding box center [228, 212] width 150 height 19
click at [470, 214] on p "1 bill" at bounding box center [480, 212] width 25 height 8
click at [469, 16] on icon at bounding box center [466, 16] width 3 height 6
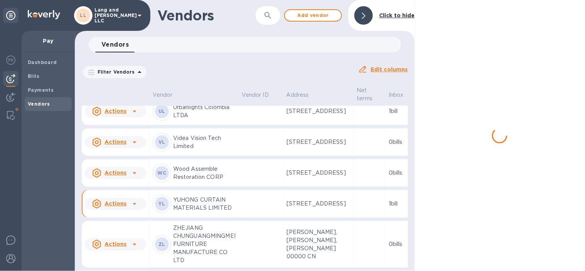
scroll to position [2146, 0]
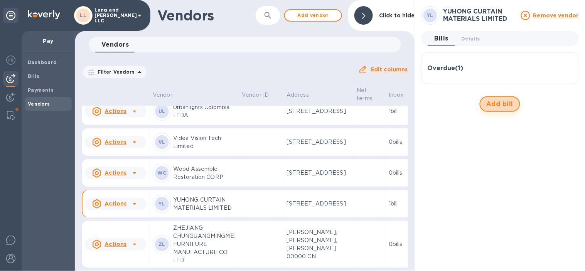
click at [502, 98] on button "Add bill" at bounding box center [500, 103] width 41 height 15
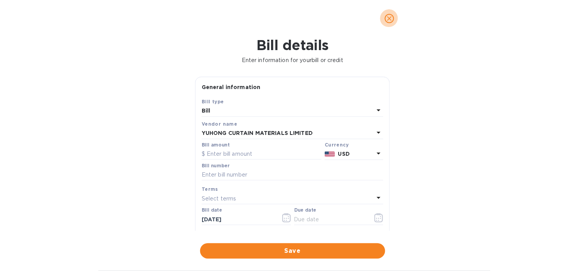
click at [392, 18] on icon "close" at bounding box center [390, 19] width 8 height 8
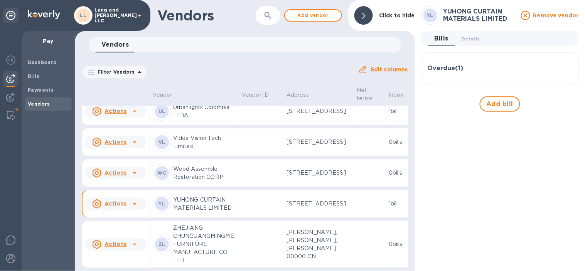
click at [468, 65] on div "Overdue ( 1 )" at bounding box center [500, 68] width 145 height 7
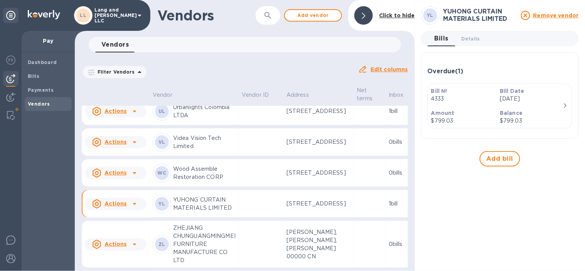
click at [566, 105] on icon "button" at bounding box center [566, 105] width 3 height 5
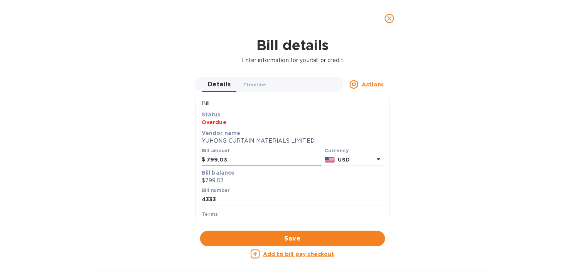
scroll to position [43, 0]
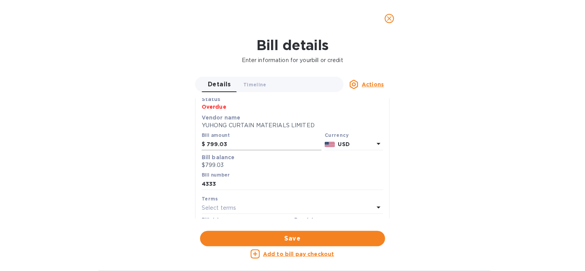
click at [228, 147] on input "799.03" at bounding box center [264, 145] width 115 height 12
click at [235, 148] on input "799.03" at bounding box center [264, 145] width 115 height 12
type input "1,505.65"
click at [244, 182] on input "4333" at bounding box center [293, 185] width 182 height 12
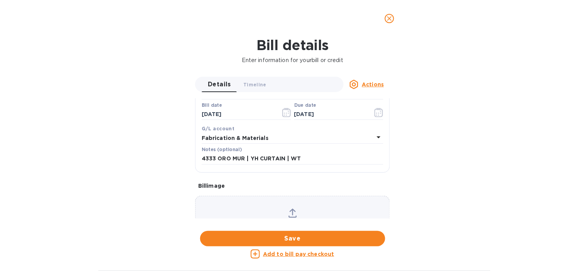
scroll to position [171, 0]
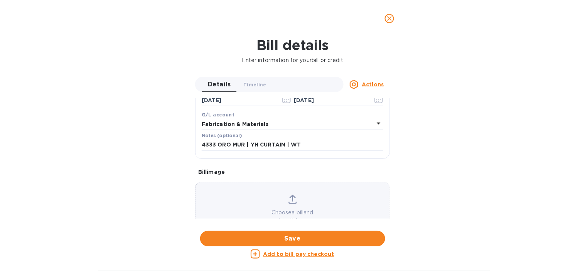
type input "4333-4486"
click at [315, 139] on div "Notes (optional) 4333 ORO MUR | YH CURTAIN | WT" at bounding box center [293, 142] width 182 height 18
click at [317, 145] on input "4333 ORO MUR | YH CURTAIN | WT" at bounding box center [293, 145] width 182 height 12
click at [323, 147] on input "4333 ORO MUR | YH CURTAIN | WT /" at bounding box center [293, 145] width 182 height 12
paste input "4486_FTMX_MUR | YH CURTAIN | MUR DRAPERY"
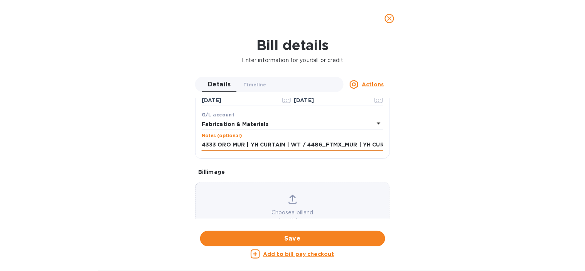
scroll to position [0, 64]
type input "4333 ORO MUR | YH CURTAIN | WT / 4486_FTMX_MUR | YH CURTAIN | MUR DRAPERY"
click at [464, 148] on div "Bill details Enter information for your bill or credit Details 0 Timeline 0 Act…" at bounding box center [292, 154] width 585 height 234
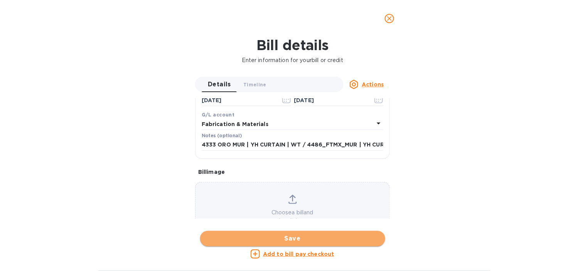
click at [296, 237] on span "Save" at bounding box center [292, 238] width 173 height 9
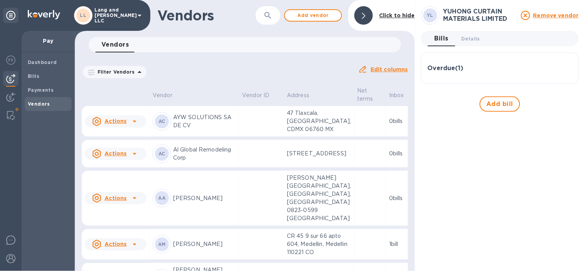
click at [475, 66] on div "Overdue ( 1 )" at bounding box center [500, 68] width 145 height 7
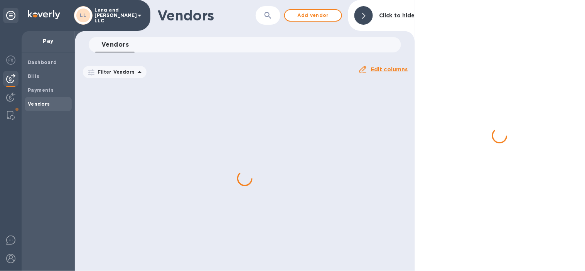
click at [359, 10] on div at bounding box center [364, 15] width 19 height 19
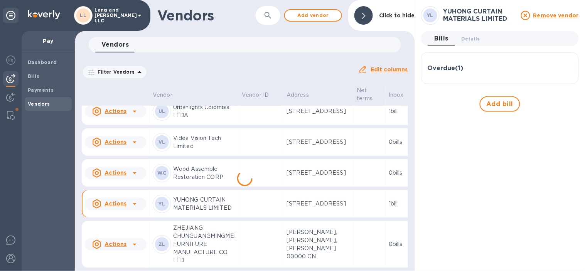
scroll to position [2222, 0]
click at [299, 169] on p "[STREET_ADDRESS]" at bounding box center [319, 173] width 64 height 8
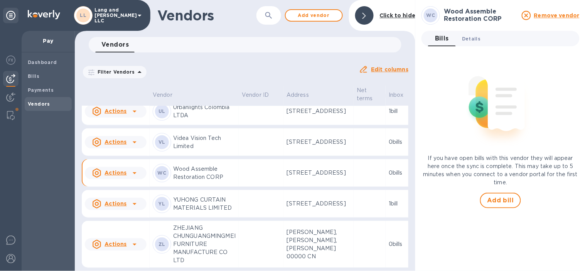
click at [473, 39] on span "Details 0" at bounding box center [471, 39] width 19 height 8
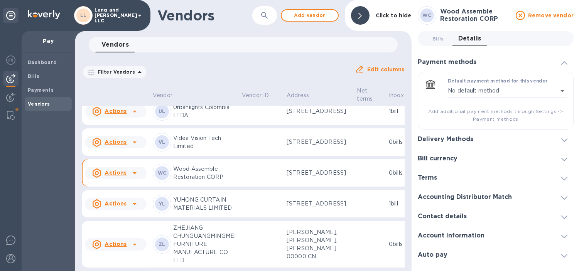
click at [473, 136] on div "Delivery Methods" at bounding box center [449, 139] width 62 height 7
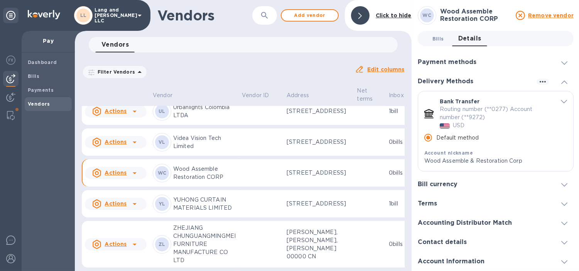
click at [436, 39] on span "Bills 0" at bounding box center [439, 39] width 12 height 8
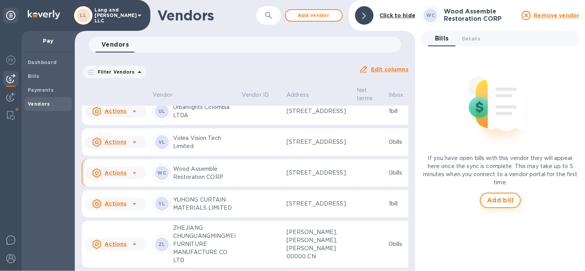
click at [501, 203] on span "Add bill" at bounding box center [500, 200] width 27 height 9
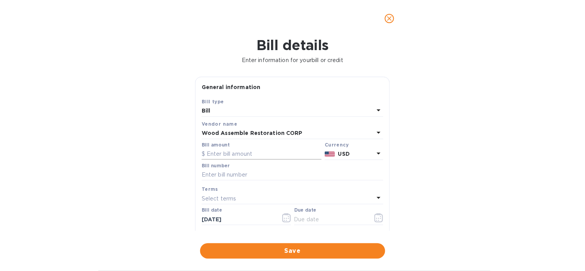
click at [262, 155] on input "text" at bounding box center [262, 155] width 120 height 12
type input "5,250"
click at [261, 178] on input "text" at bounding box center [293, 175] width 182 height 12
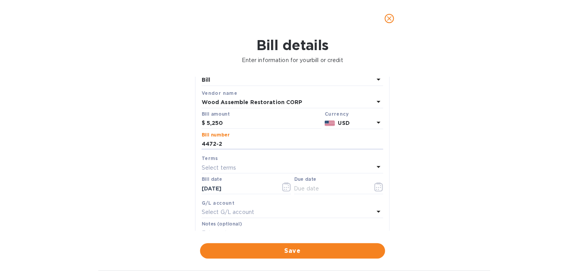
scroll to position [43, 0]
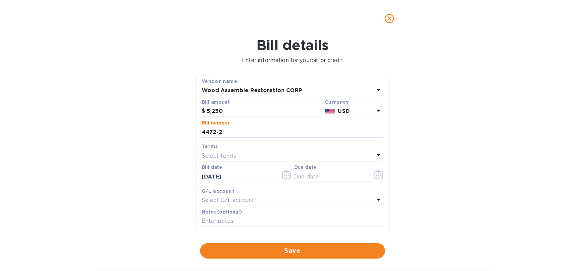
type input "4472-2"
click at [375, 176] on icon "button" at bounding box center [379, 175] width 9 height 9
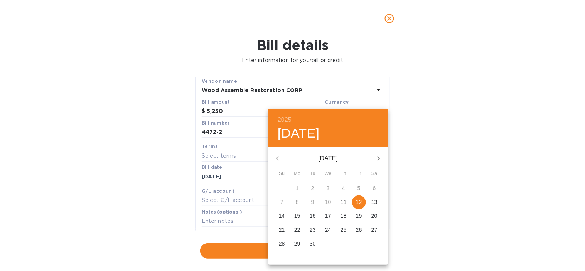
click at [360, 203] on p "12" at bounding box center [359, 202] width 6 height 8
type input "[DATE]"
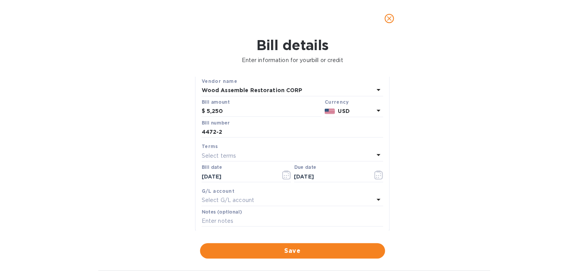
click at [270, 200] on div "Select G/L account" at bounding box center [288, 200] width 172 height 11
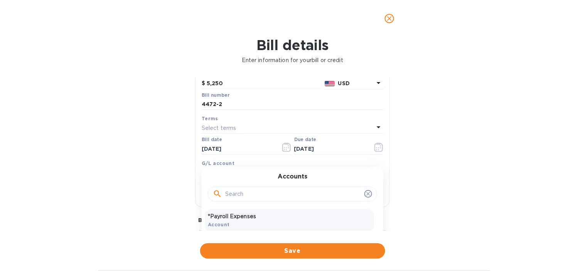
scroll to position [86, 0]
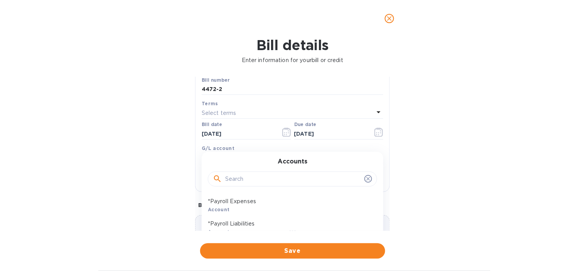
click at [258, 178] on input "text" at bounding box center [293, 180] width 136 height 12
type input "FABRIC"
click at [259, 226] on p "Fabrication & Materials" at bounding box center [289, 224] width 163 height 8
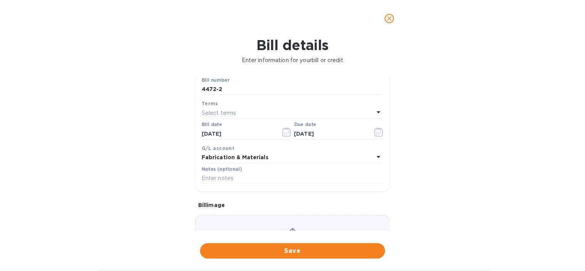
scroll to position [128, 0]
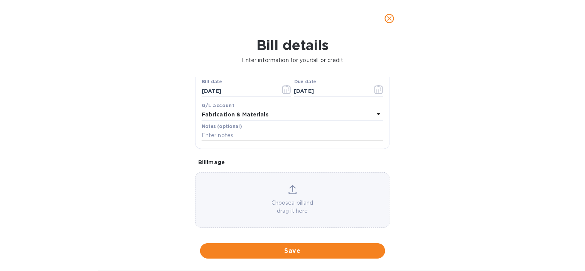
click at [228, 139] on input "text" at bounding box center [293, 136] width 182 height 12
paste input "4472_GVL_GR | WOOD ASSEMBLE RESTORATION CORP 2nd Payment"
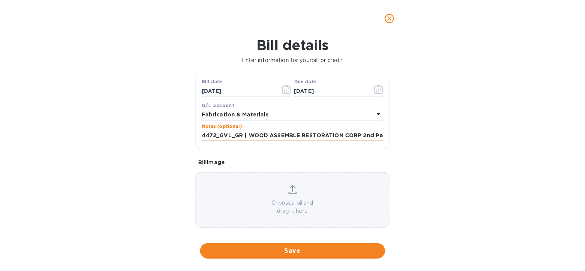
scroll to position [0, 18]
type input "4472_GVL_GR | WOOD ASSEMBLE RESTORATION CORP 2nd Payment"
click at [493, 164] on div "Bill details Enter information for your bill or credit General information Save…" at bounding box center [292, 154] width 585 height 234
click at [336, 249] on span "Save" at bounding box center [292, 251] width 173 height 9
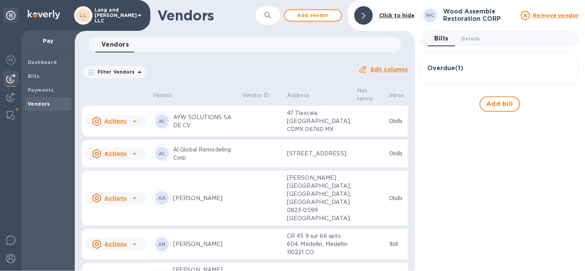
drag, startPoint x: 365, startPoint y: 17, endPoint x: 17, endPoint y: 127, distance: 365.3
click at [361, 18] on div at bounding box center [364, 15] width 19 height 19
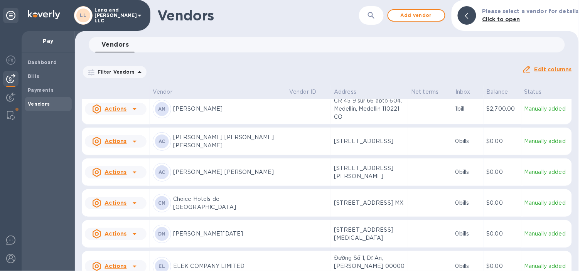
scroll to position [315, 0]
